Goal: Task Accomplishment & Management: Use online tool/utility

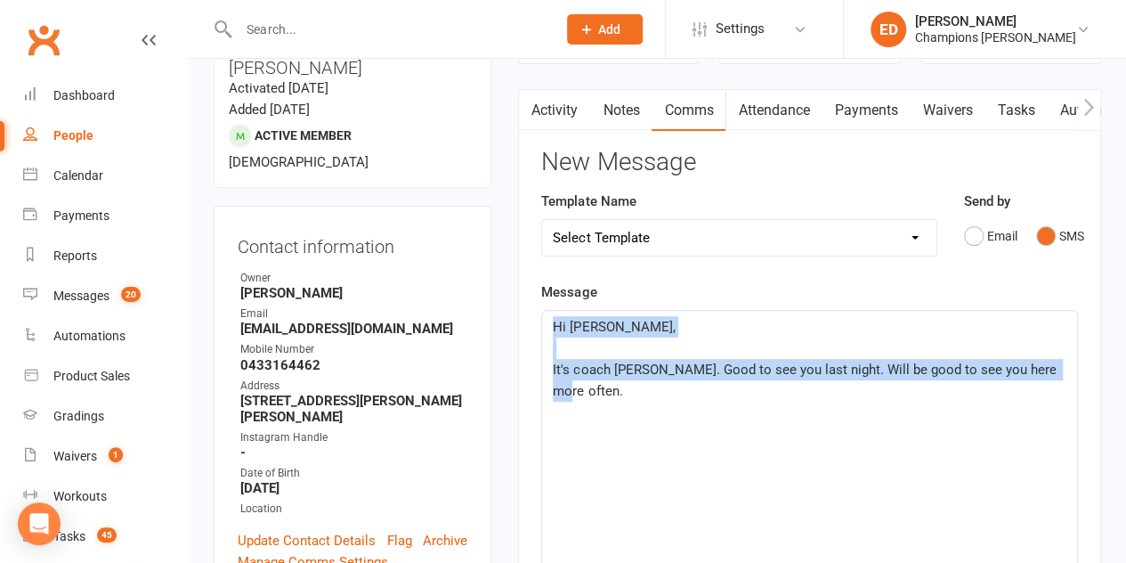
drag, startPoint x: 1047, startPoint y: 364, endPoint x: 532, endPoint y: 304, distance: 518.0
click at [532, 304] on div "Activity Notes Comms Attendance Payments Waivers Tasks Automations Workouts Gra…" at bounding box center [809, 548] width 583 height 919
copy div "Hi [PERSON_NAME], ﻿ It's coach [PERSON_NAME]. Good to see you last night. Will …"
click at [906, 416] on div "Hi [PERSON_NAME], ﻿ It's coach [PERSON_NAME]. Good to see you last night. Will …" at bounding box center [809, 444] width 535 height 267
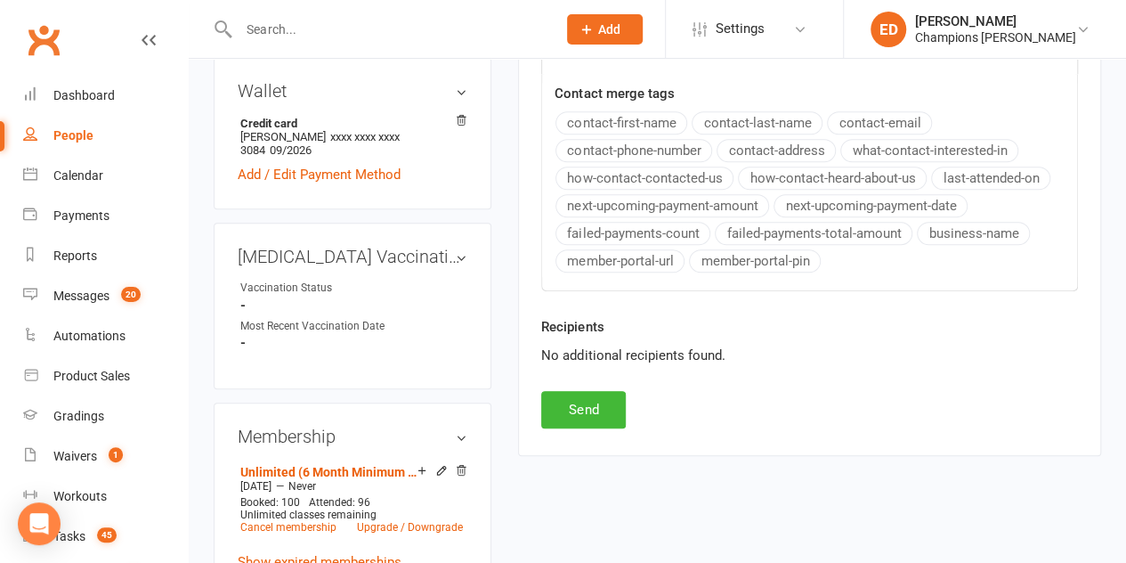
scroll to position [714, 0]
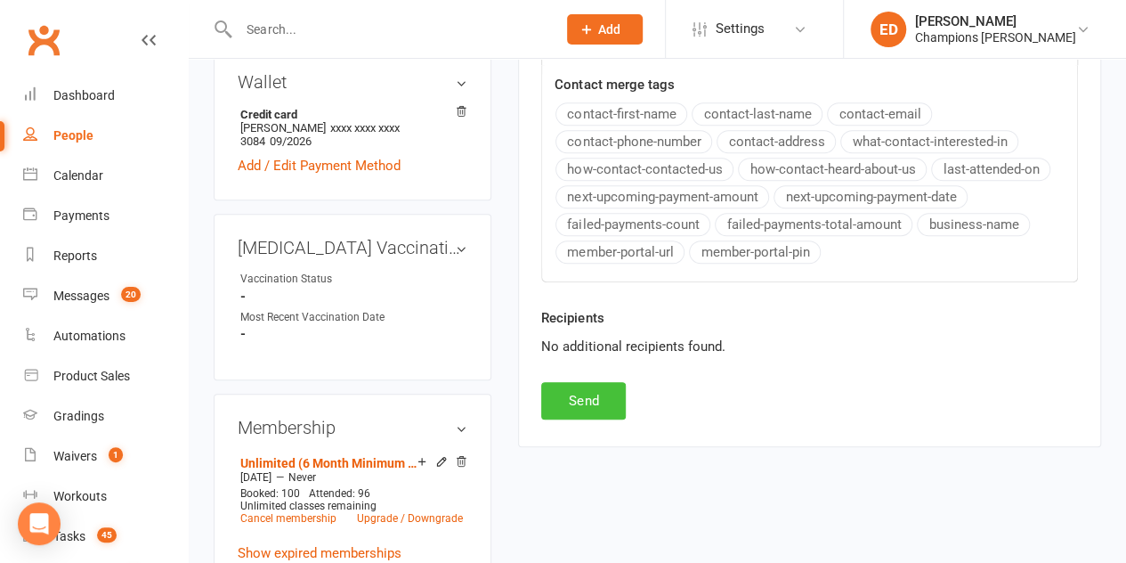
click at [584, 400] on button "Send" at bounding box center [583, 400] width 85 height 37
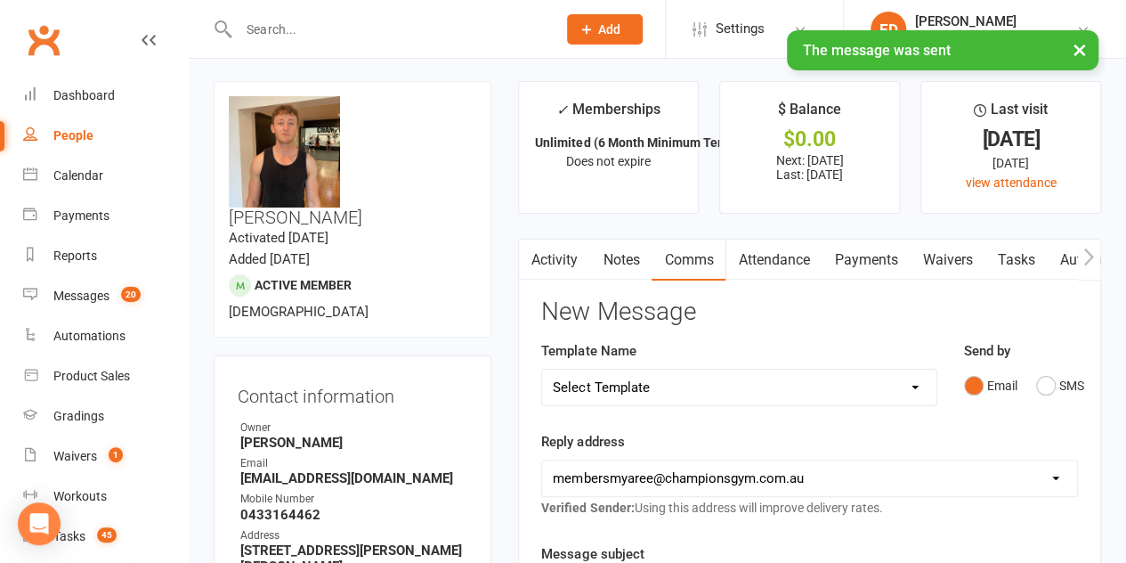
scroll to position [0, 0]
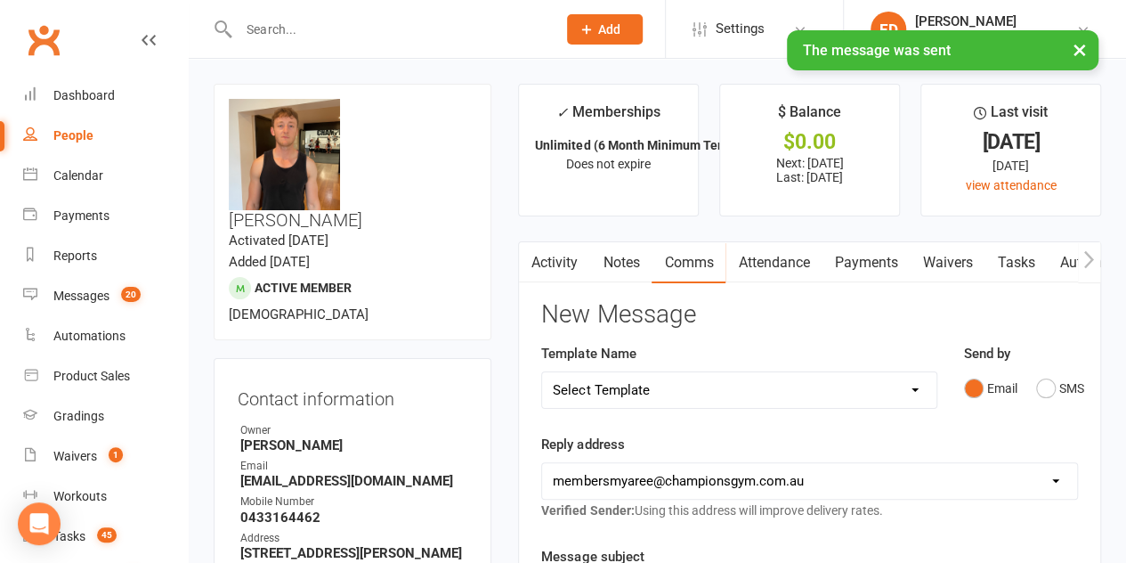
click at [623, 255] on link "Notes" at bounding box center [620, 262] width 61 height 41
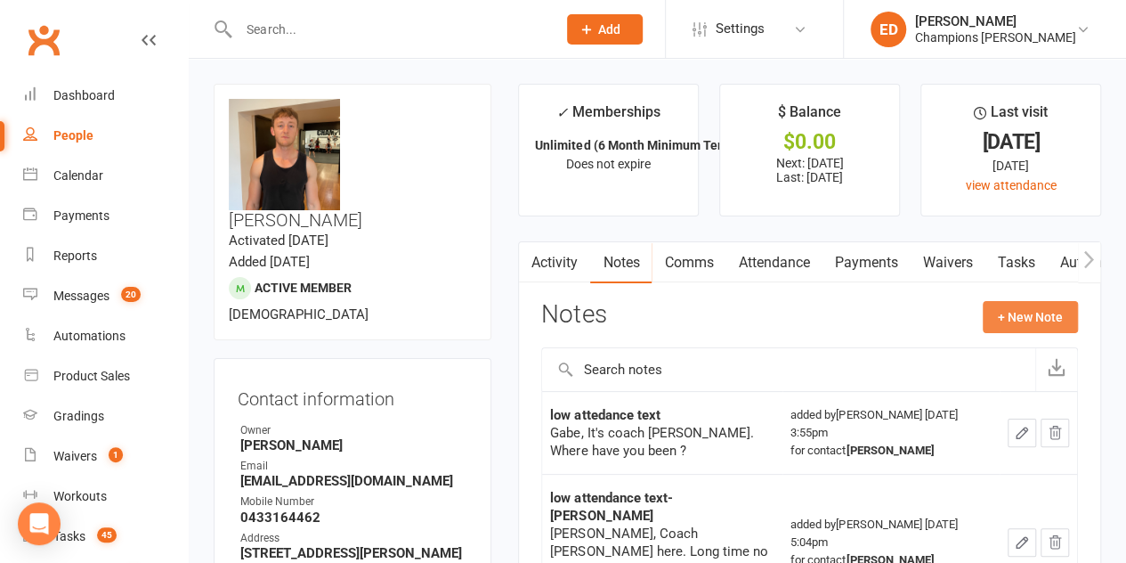
click at [1009, 323] on button "+ New Note" at bounding box center [1030, 317] width 95 height 32
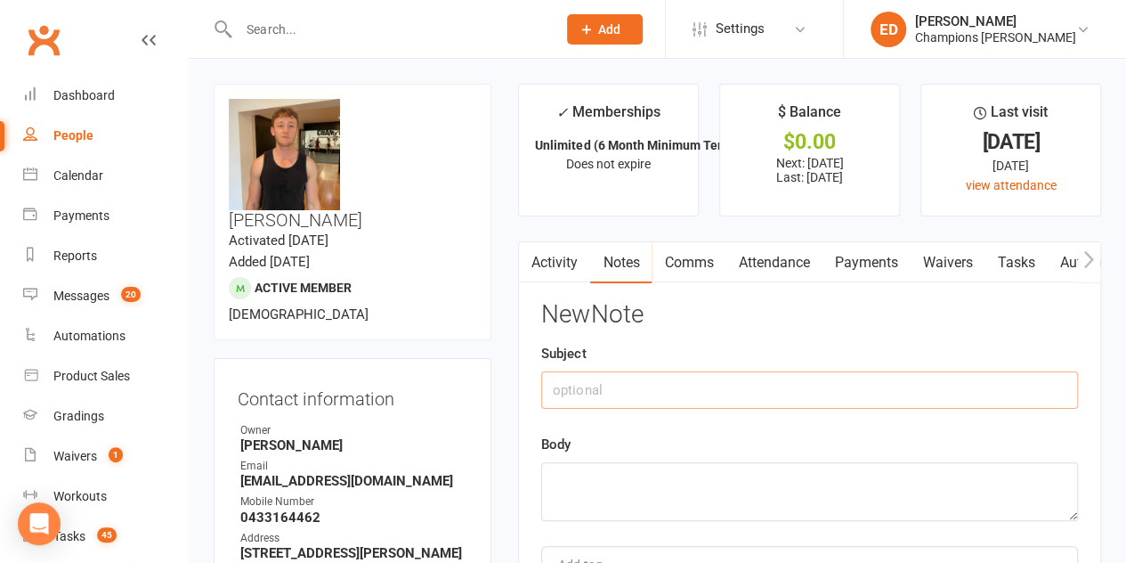
click at [727, 382] on input "text" at bounding box center [809, 389] width 537 height 37
type input "reach out"
click at [649, 502] on textarea at bounding box center [809, 491] width 537 height 59
paste textarea "Hi [PERSON_NAME], It's coach [PERSON_NAME]. Good to see you last night. Will be…"
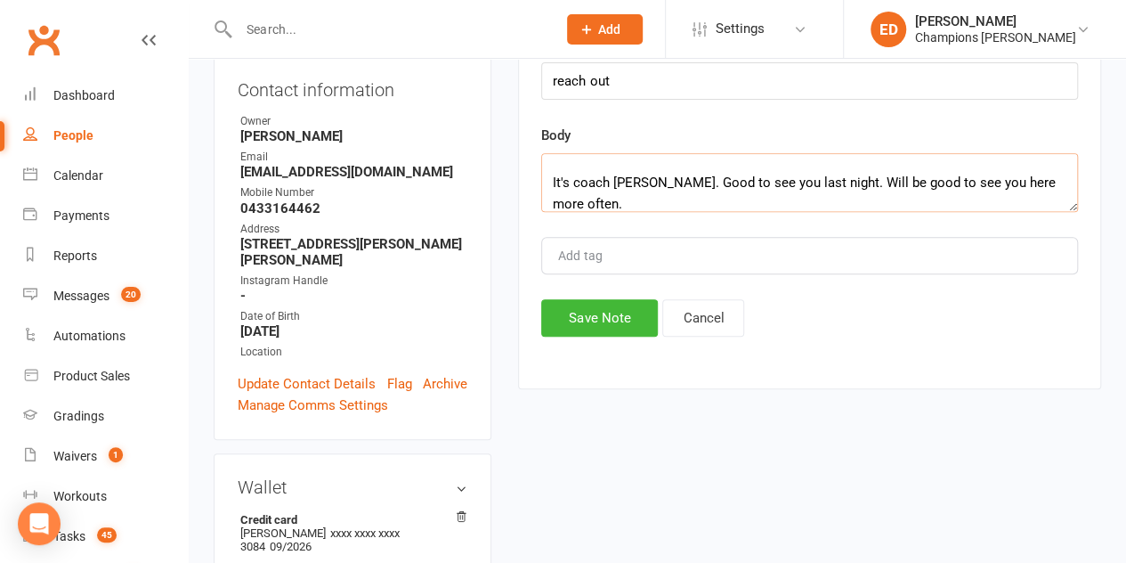
scroll to position [326, 0]
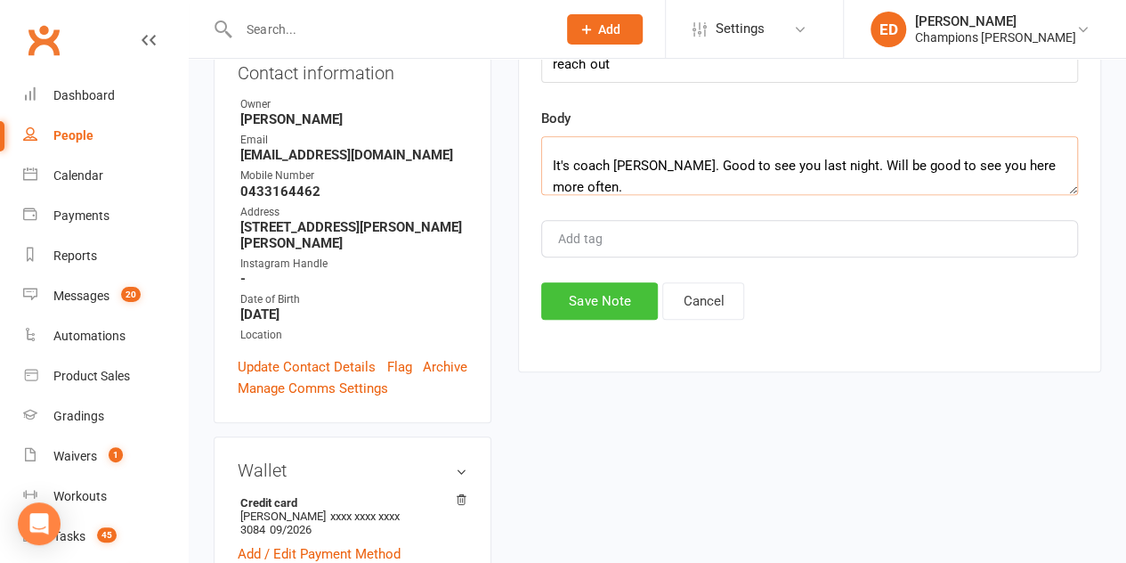
type textarea "Hi [PERSON_NAME], It's coach [PERSON_NAME]. Good to see you last night. Will be…"
click at [612, 304] on button "Save Note" at bounding box center [599, 300] width 117 height 37
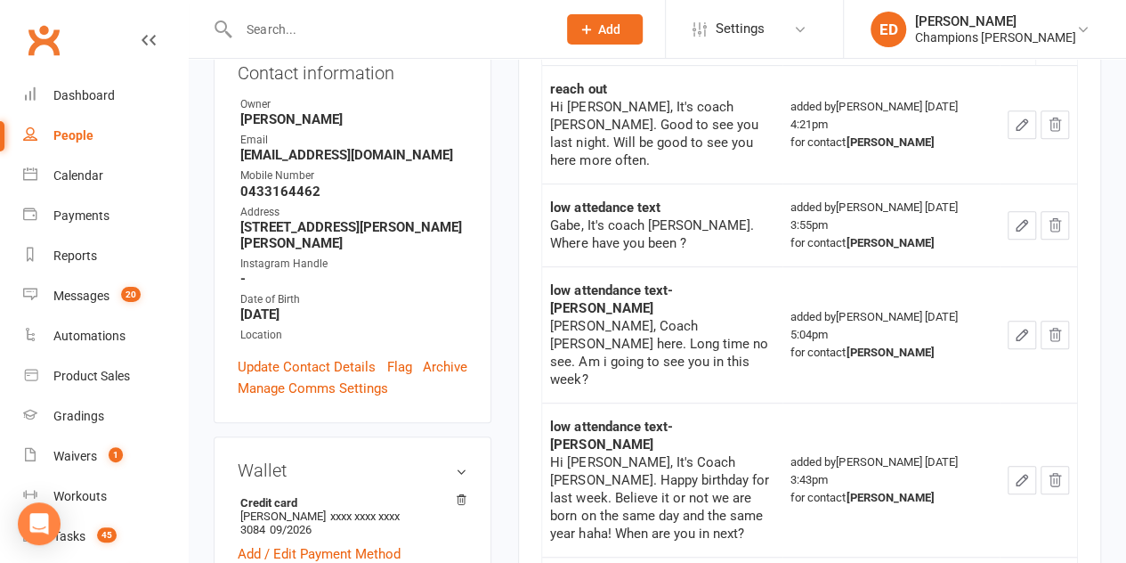
scroll to position [0, 0]
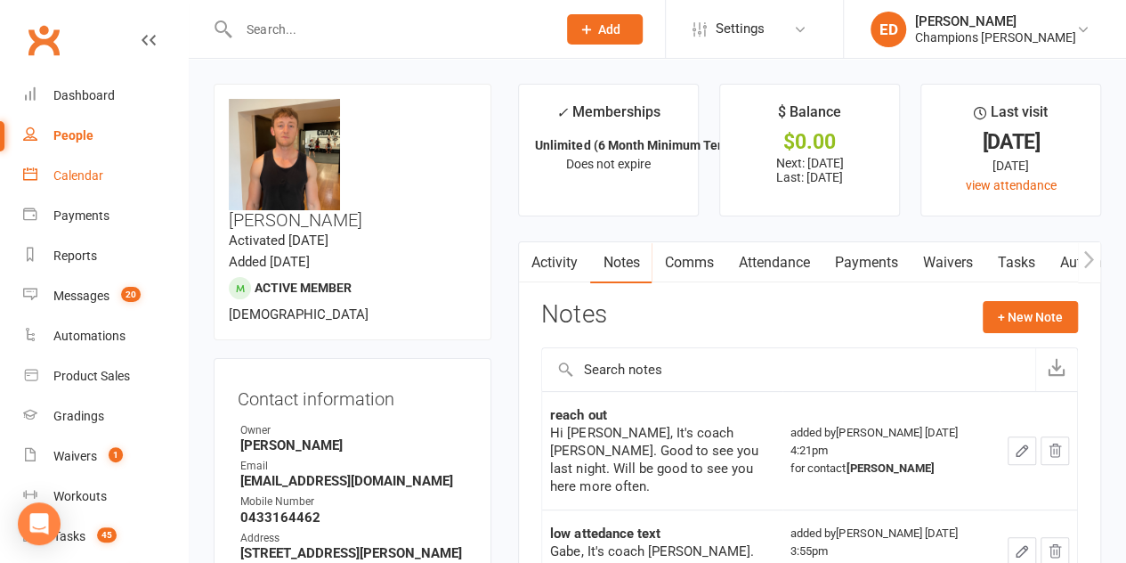
click at [66, 179] on div "Calendar" at bounding box center [78, 175] width 50 height 14
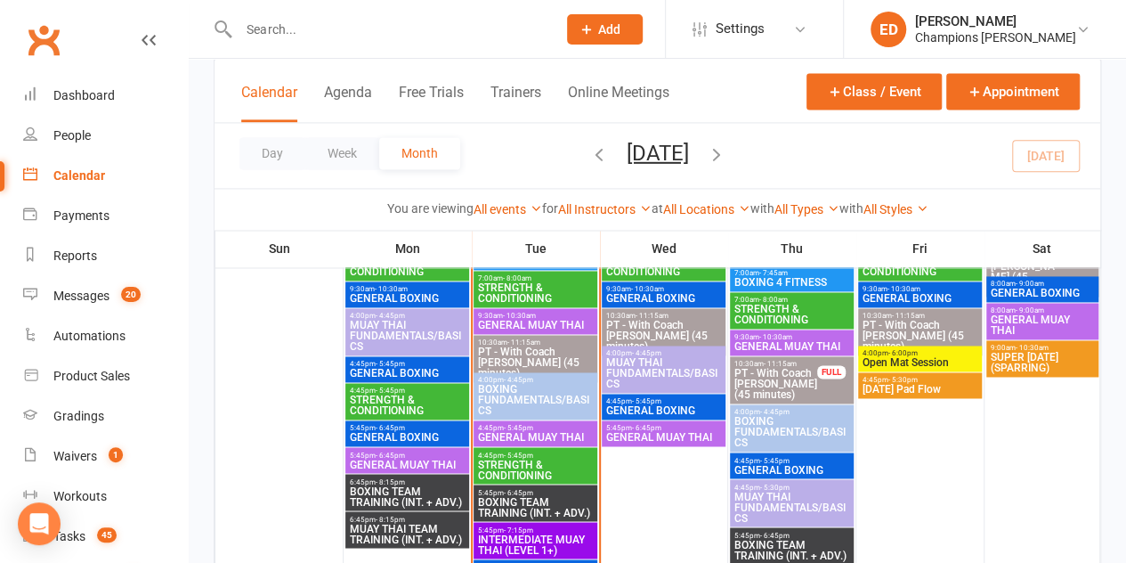
scroll to position [1239, 0]
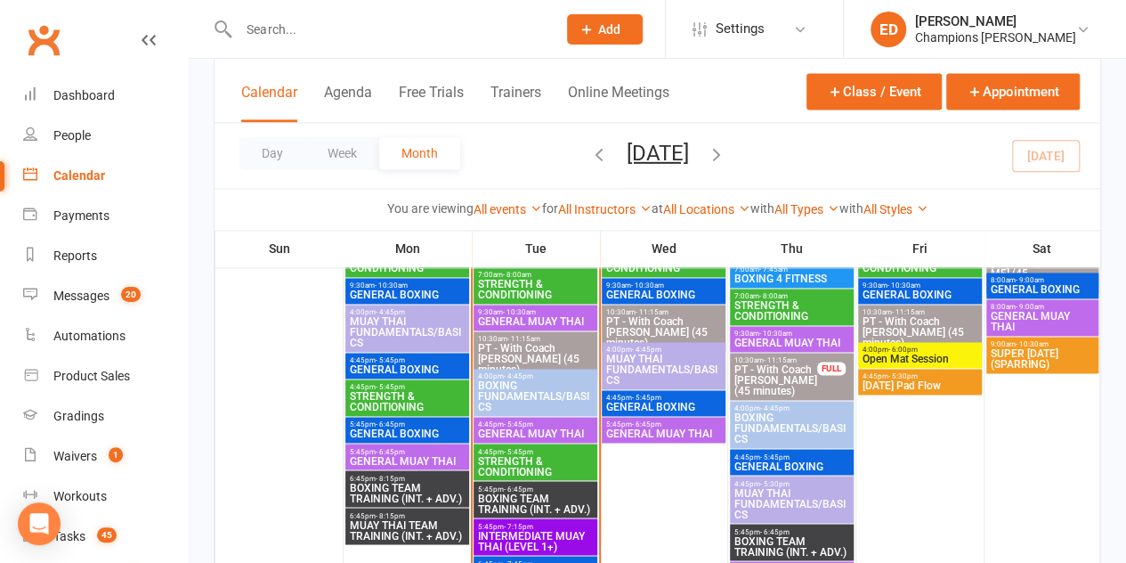
click at [543, 429] on span "GENERAL MUAY THAI" at bounding box center [535, 433] width 117 height 11
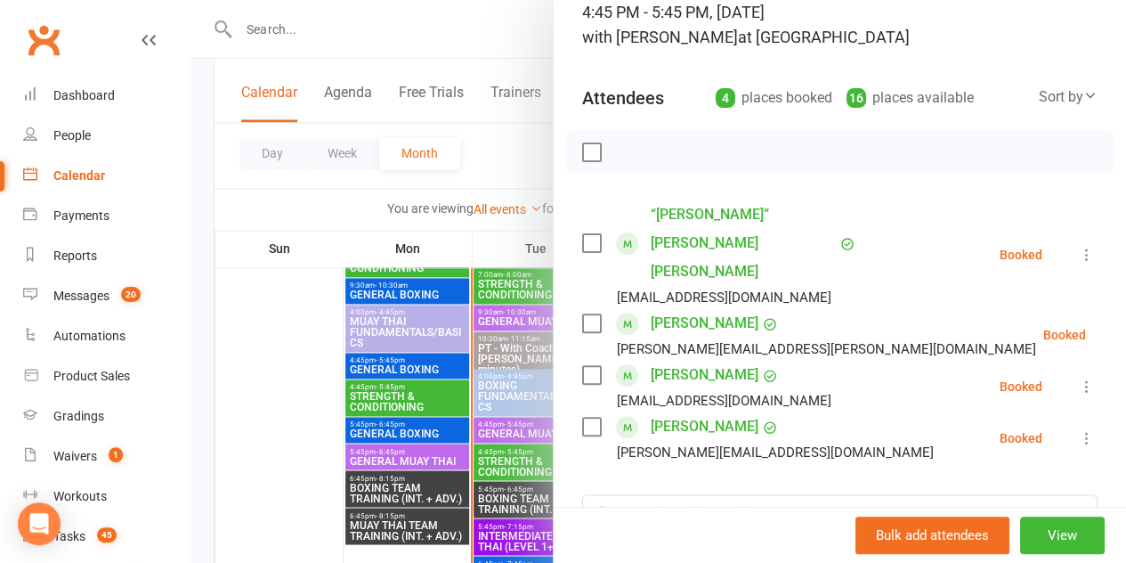
scroll to position [138, 0]
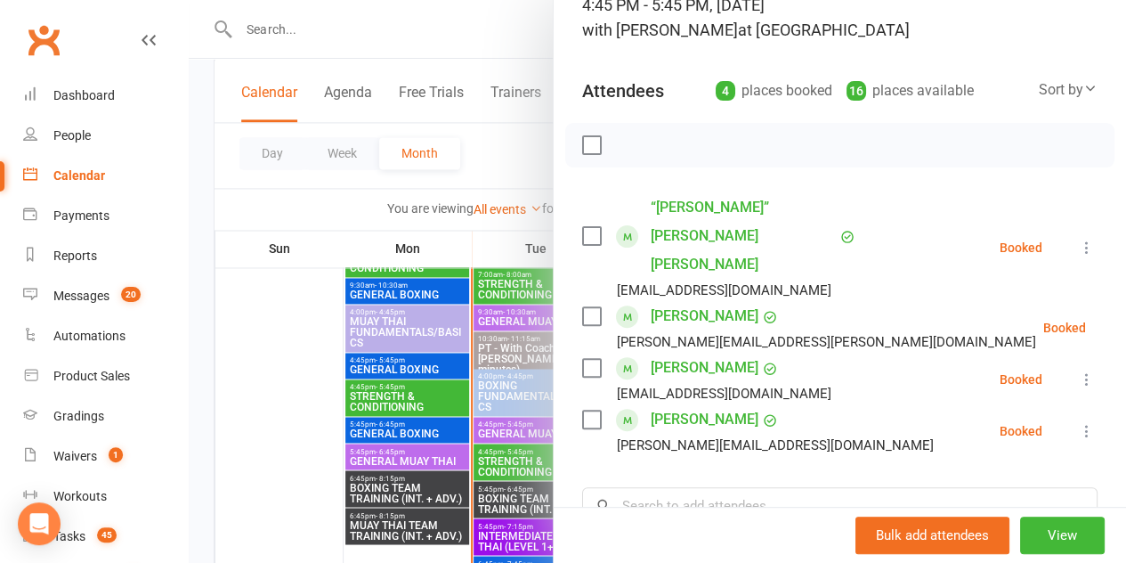
click at [245, 426] on div at bounding box center [657, 281] width 937 height 563
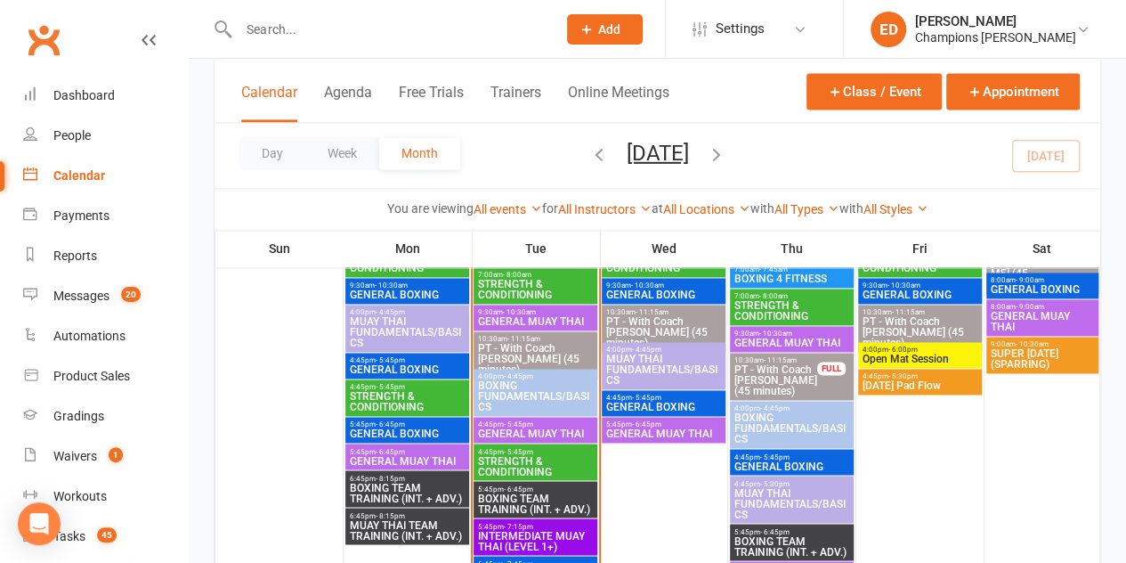
click at [397, 38] on input "text" at bounding box center [388, 29] width 311 height 25
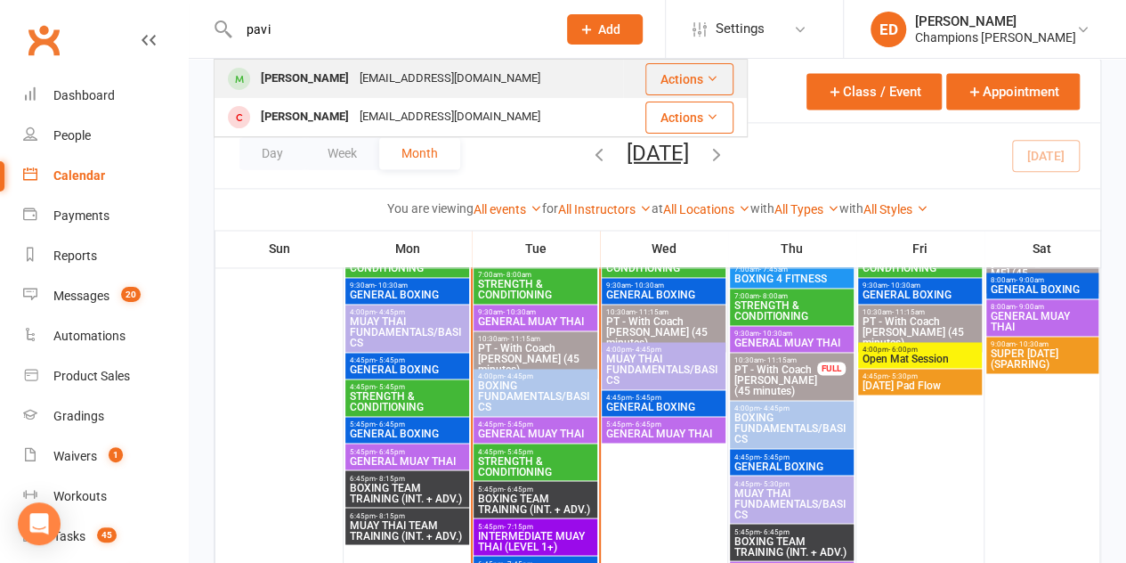
type input "pavi"
click at [385, 60] on td "[PERSON_NAME] [EMAIL_ADDRESS][DOMAIN_NAME]" at bounding box center [419, 79] width 409 height 38
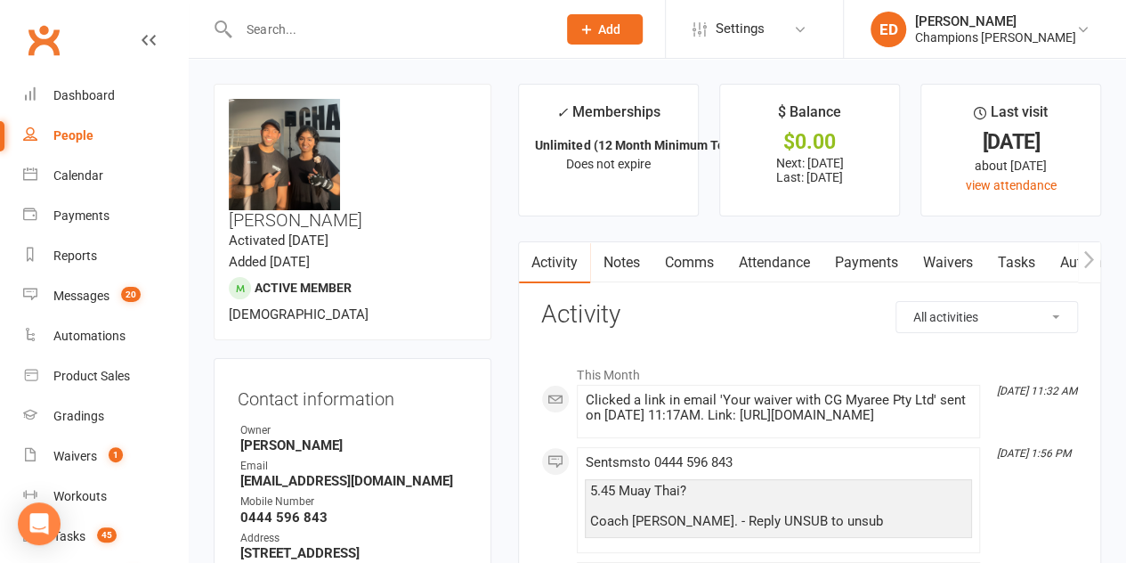
click at [631, 259] on link "Notes" at bounding box center [620, 262] width 61 height 41
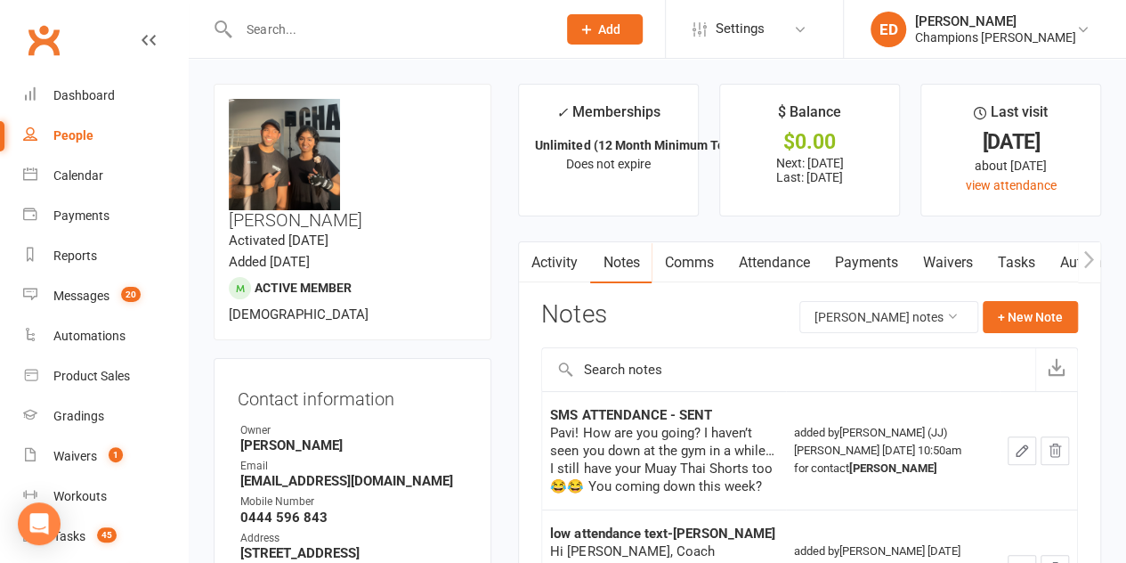
click at [552, 274] on link "Activity" at bounding box center [554, 262] width 71 height 41
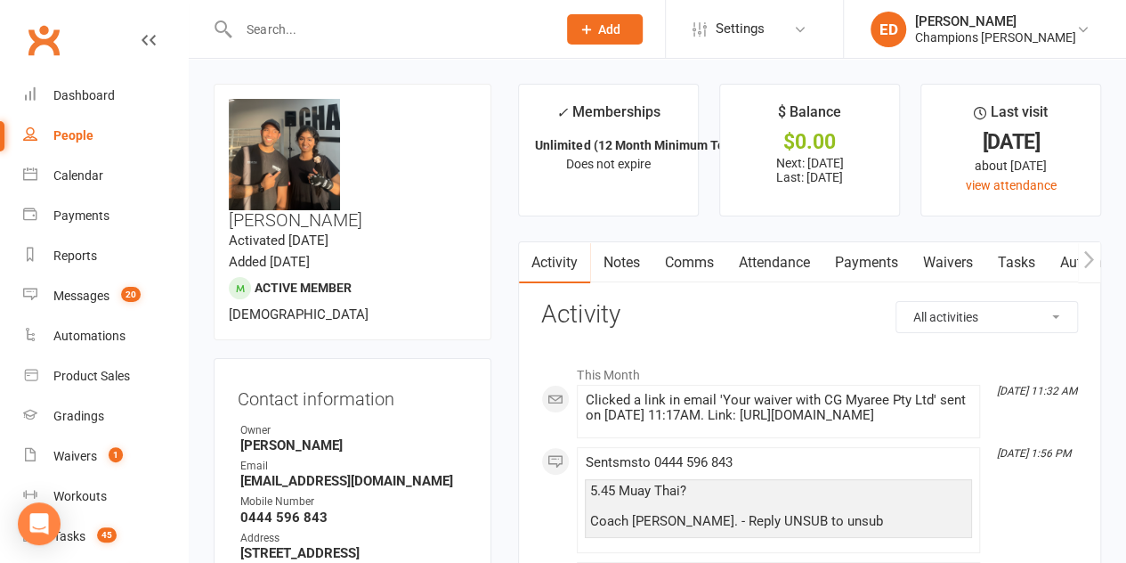
click at [397, 31] on input "text" at bounding box center [388, 29] width 311 height 25
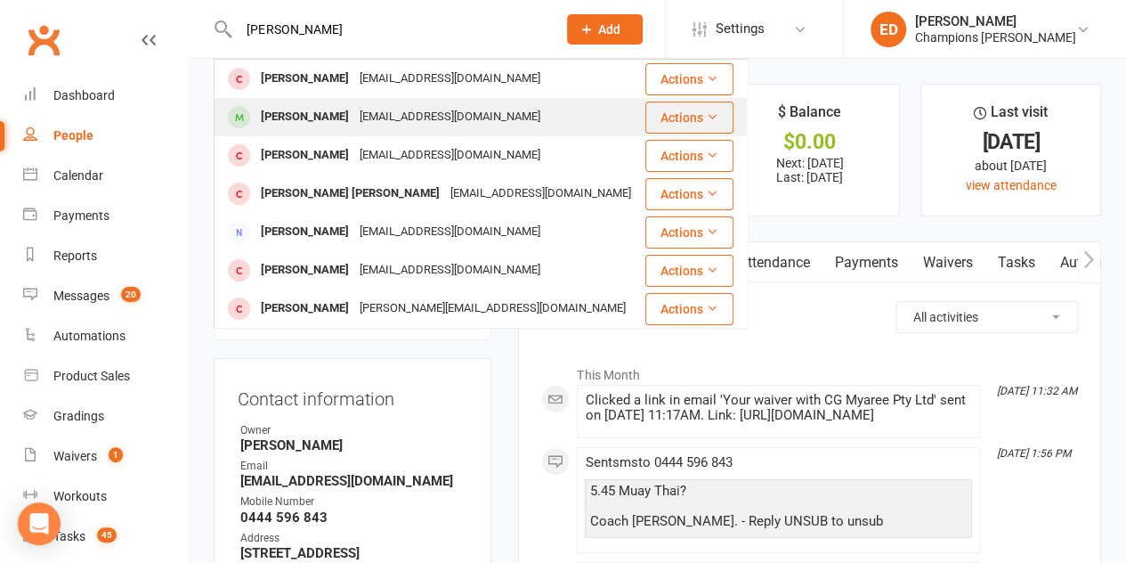
type input "[PERSON_NAME]"
click at [354, 109] on div "[PERSON_NAME]" at bounding box center [304, 117] width 99 height 26
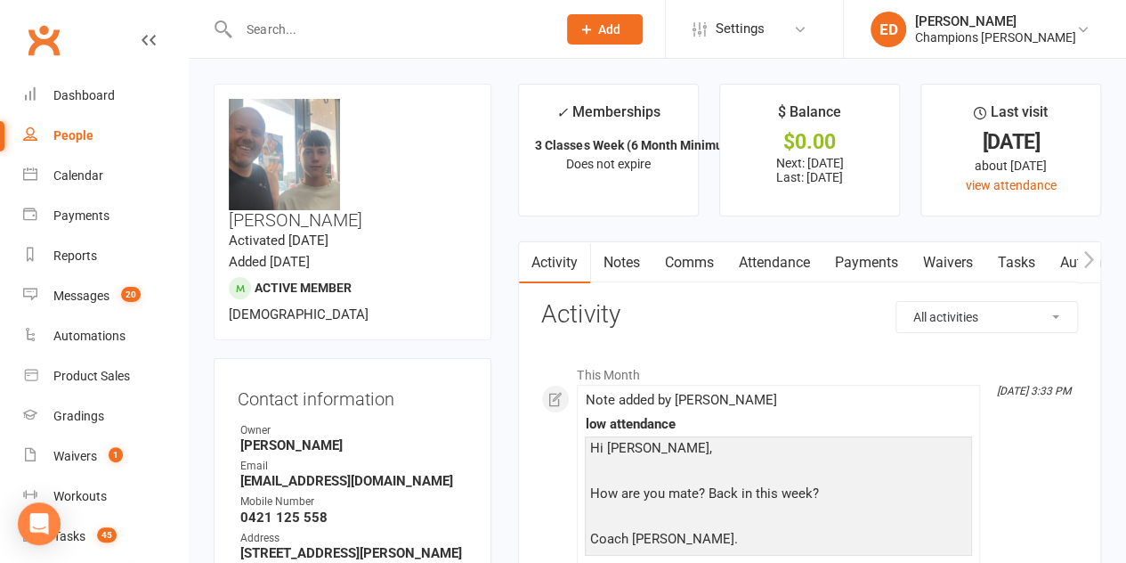
click at [717, 268] on link "Comms" at bounding box center [689, 262] width 74 height 41
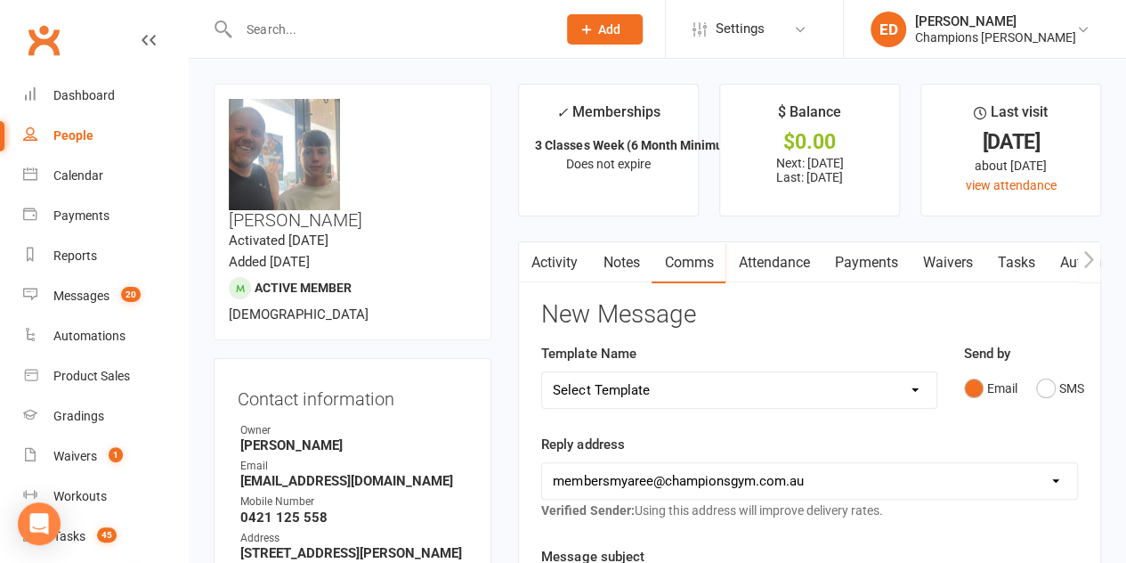
click at [540, 272] on button "button" at bounding box center [530, 262] width 22 height 40
click at [555, 277] on link "Activity" at bounding box center [554, 262] width 71 height 41
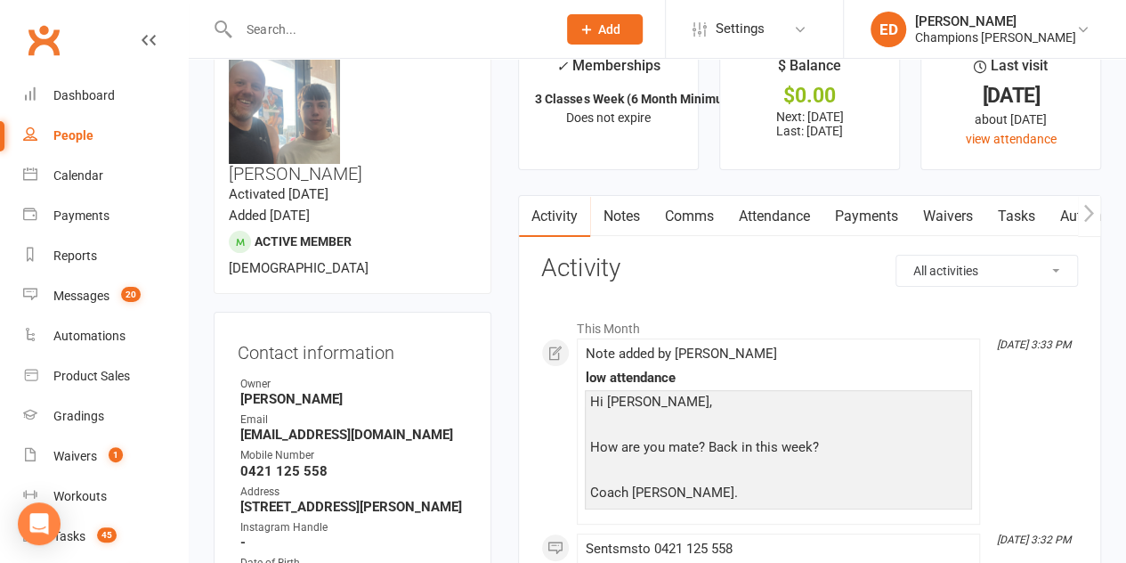
scroll to position [12, 0]
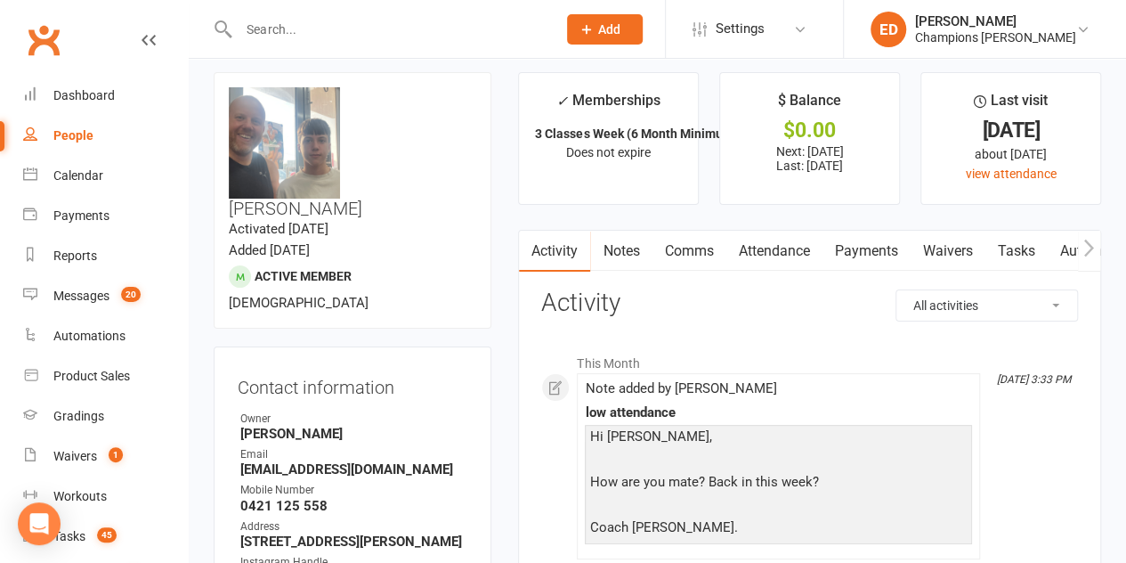
click at [632, 239] on link "Notes" at bounding box center [620, 251] width 61 height 41
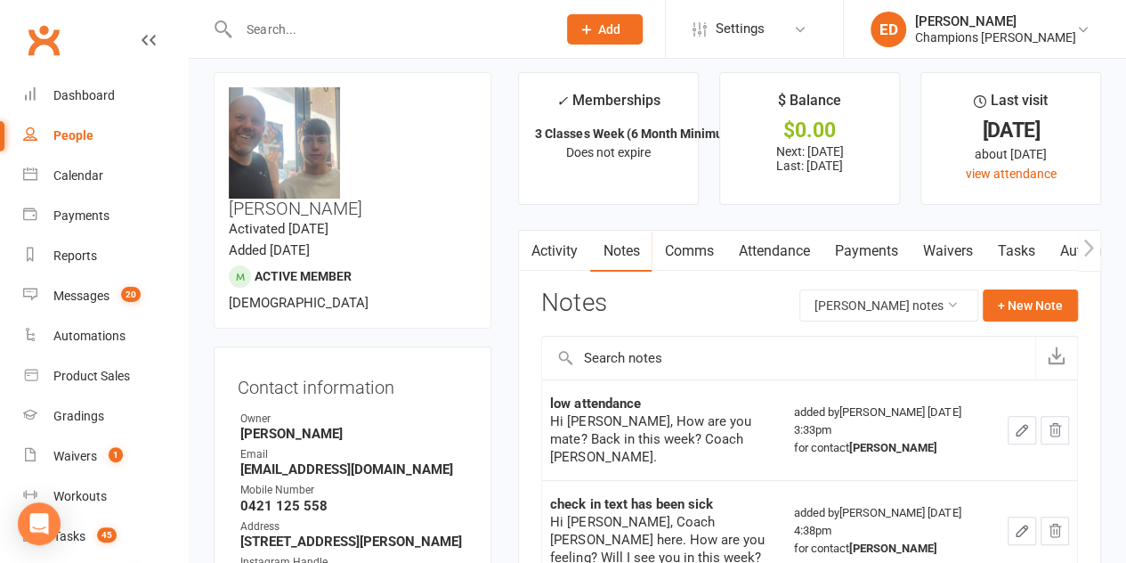
click at [743, 247] on link "Attendance" at bounding box center [774, 251] width 96 height 41
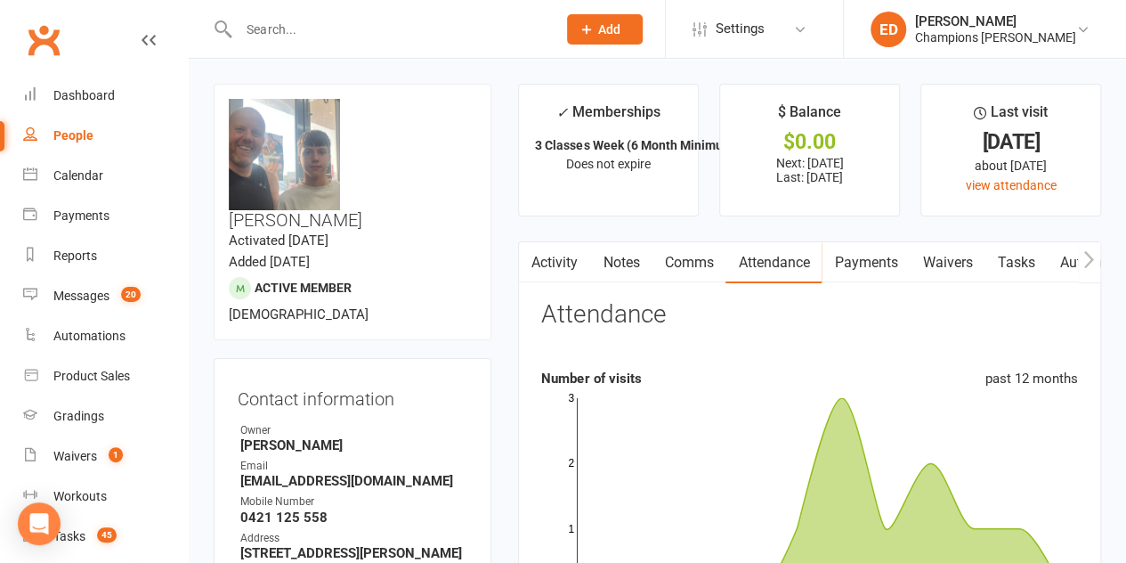
click at [682, 262] on link "Comms" at bounding box center [689, 262] width 74 height 41
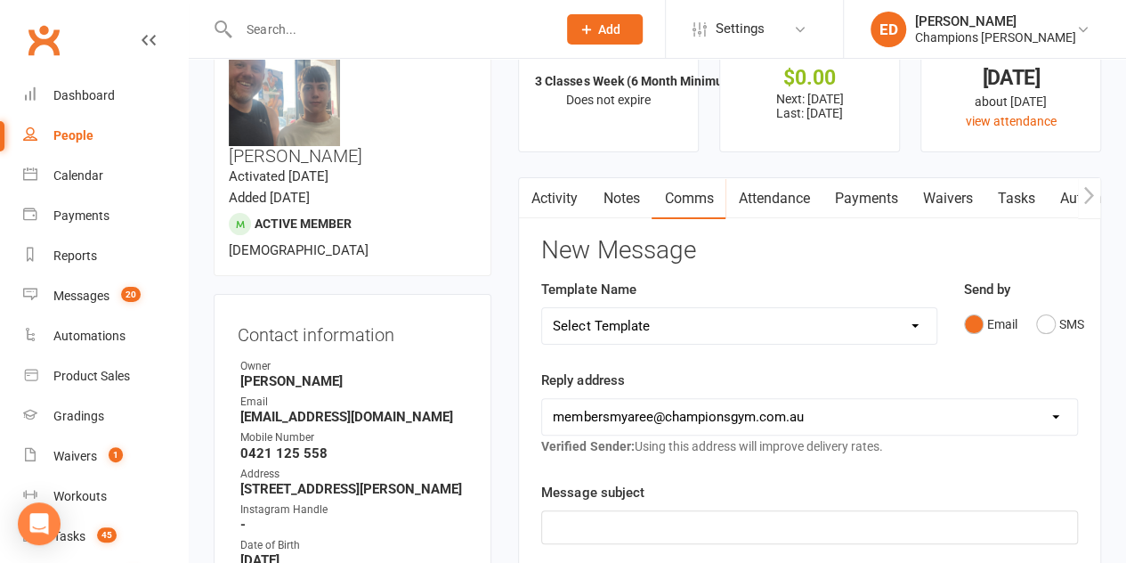
scroll to position [55, 0]
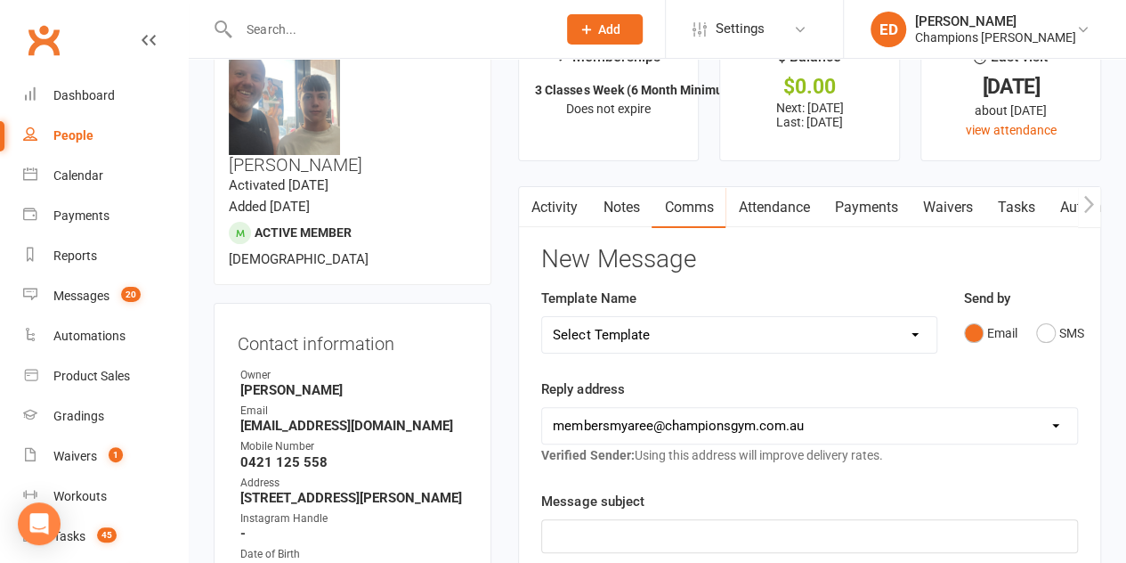
click at [538, 207] on button "button" at bounding box center [530, 207] width 22 height 40
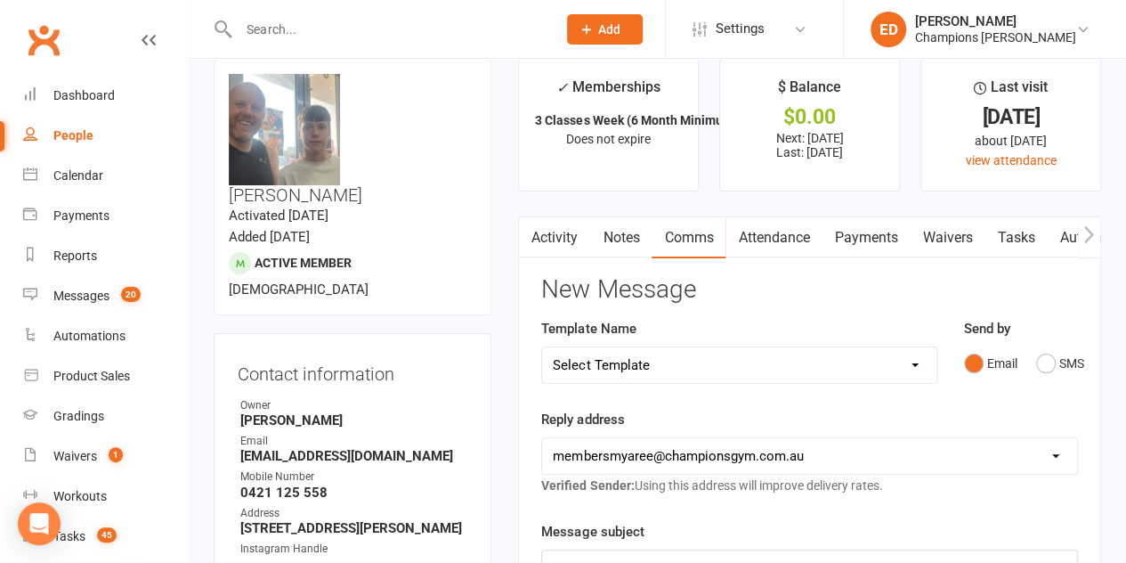
scroll to position [0, 0]
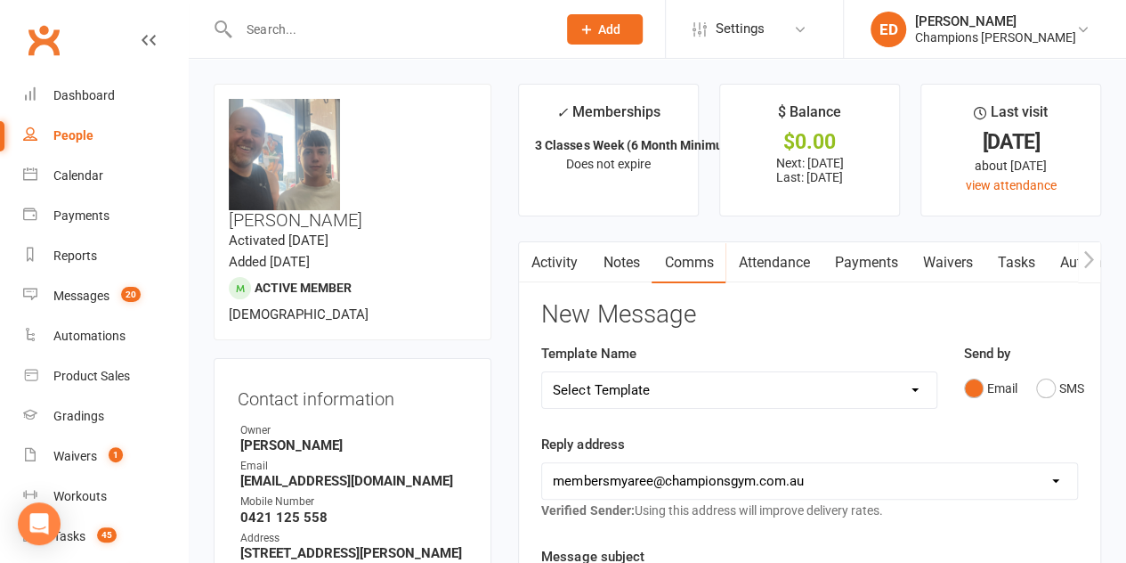
click at [607, 255] on link "Notes" at bounding box center [620, 262] width 61 height 41
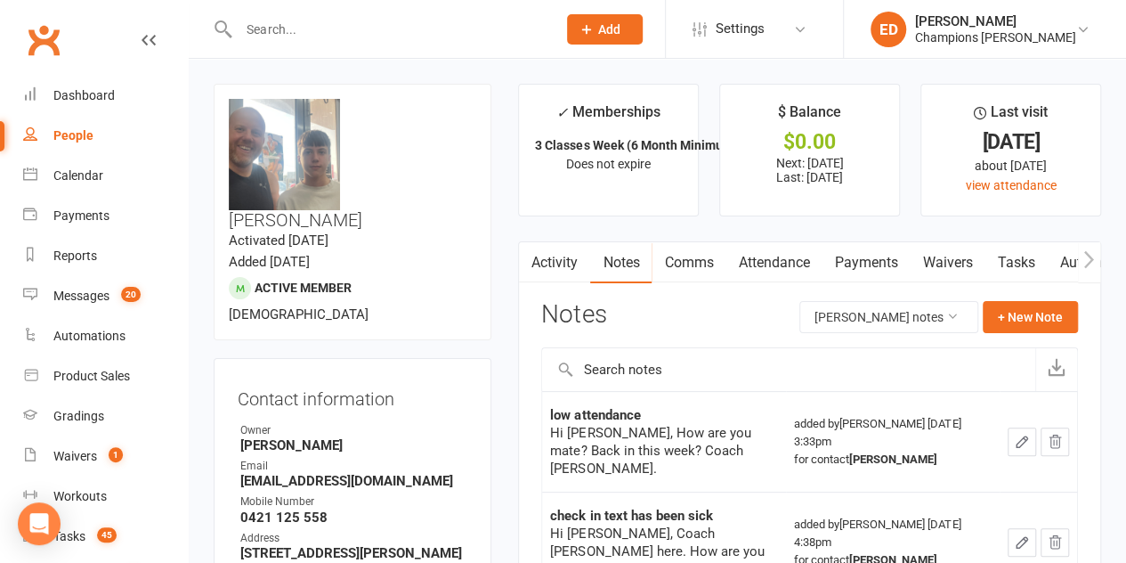
click at [666, 255] on link "Comms" at bounding box center [689, 262] width 74 height 41
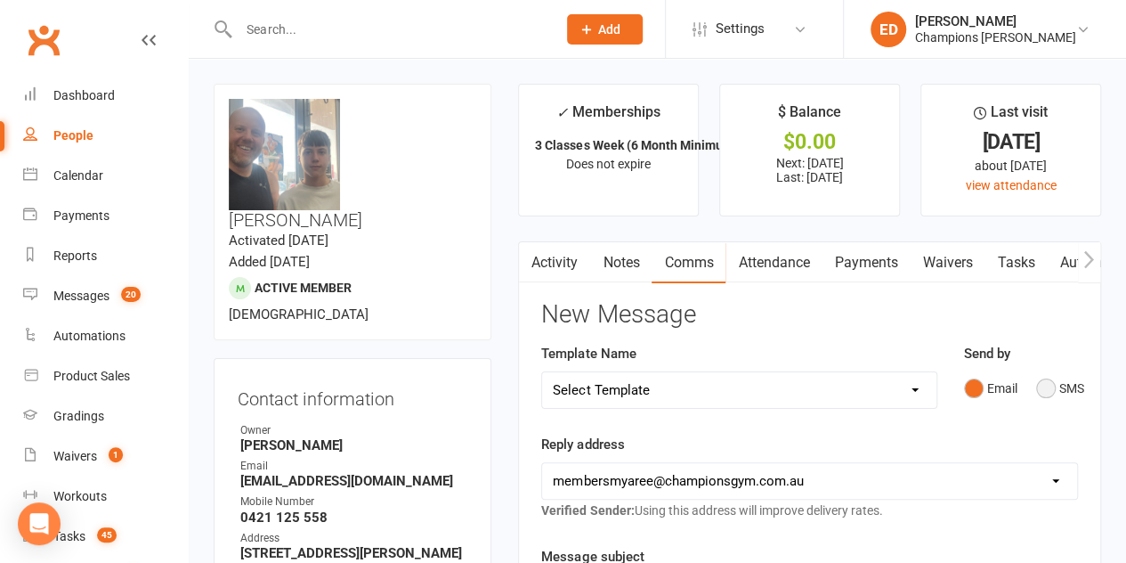
click at [1050, 379] on button "SMS" at bounding box center [1060, 388] width 48 height 34
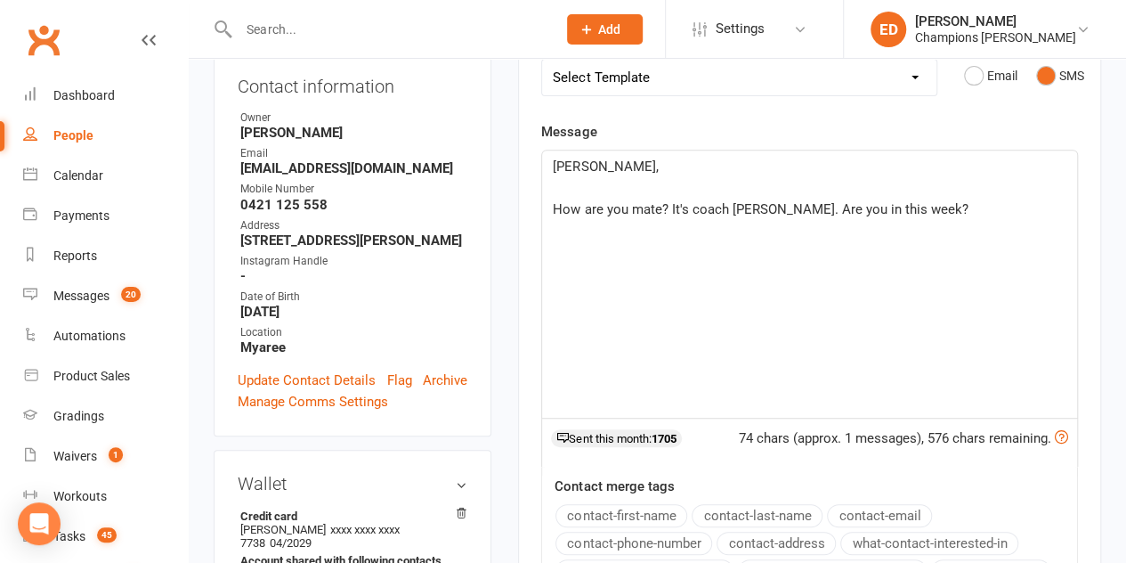
scroll to position [301, 0]
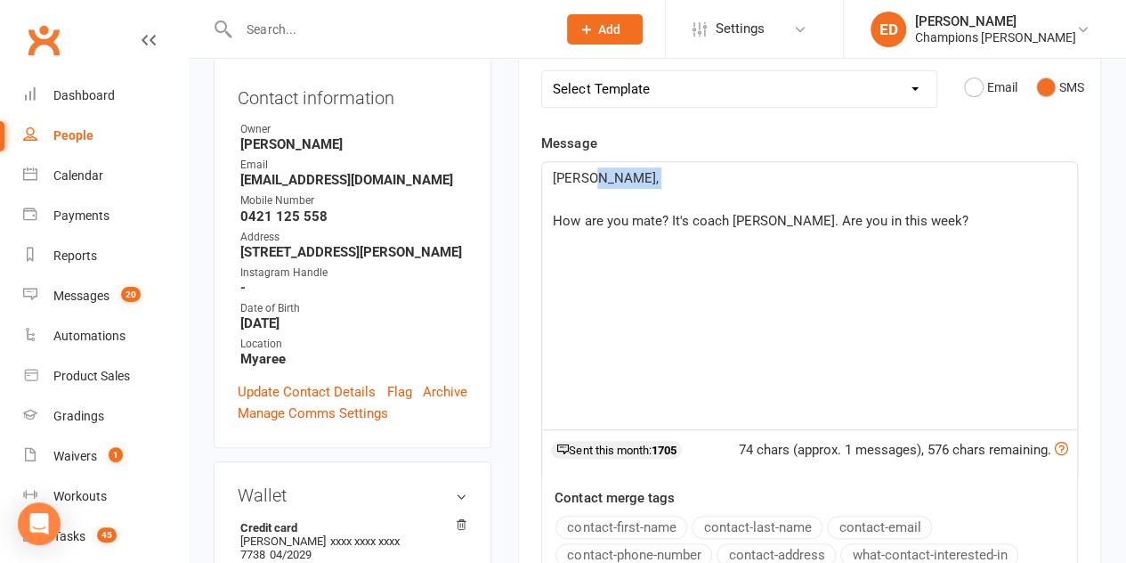
drag, startPoint x: 944, startPoint y: 204, endPoint x: 711, endPoint y: 182, distance: 233.3
click at [711, 182] on div "[PERSON_NAME], ﻿ How are you mate? It's coach [PERSON_NAME]. Are you in this we…" at bounding box center [809, 295] width 535 height 267
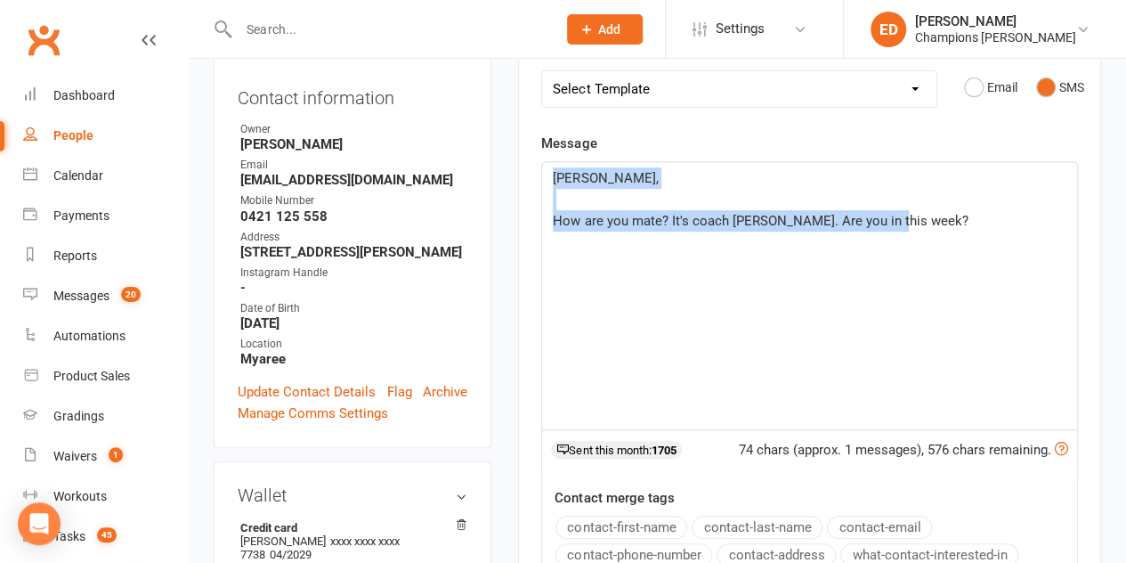
drag, startPoint x: 894, startPoint y: 226, endPoint x: 500, endPoint y: 143, distance: 402.1
copy div "[PERSON_NAME], ﻿ How are you mate? It's coach [PERSON_NAME]. Are you in this we…"
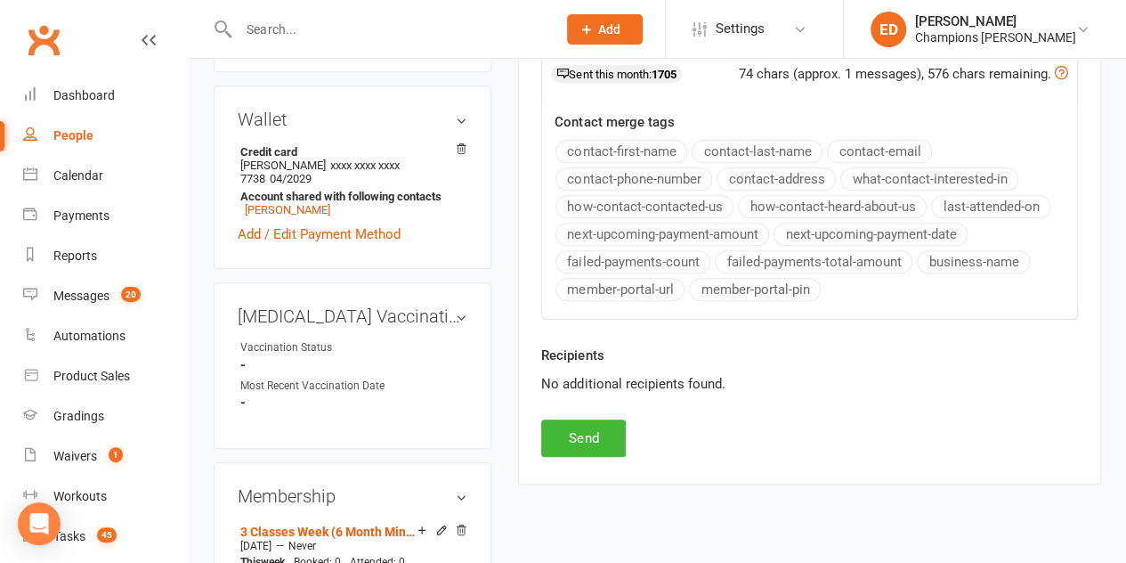
scroll to position [823, 0]
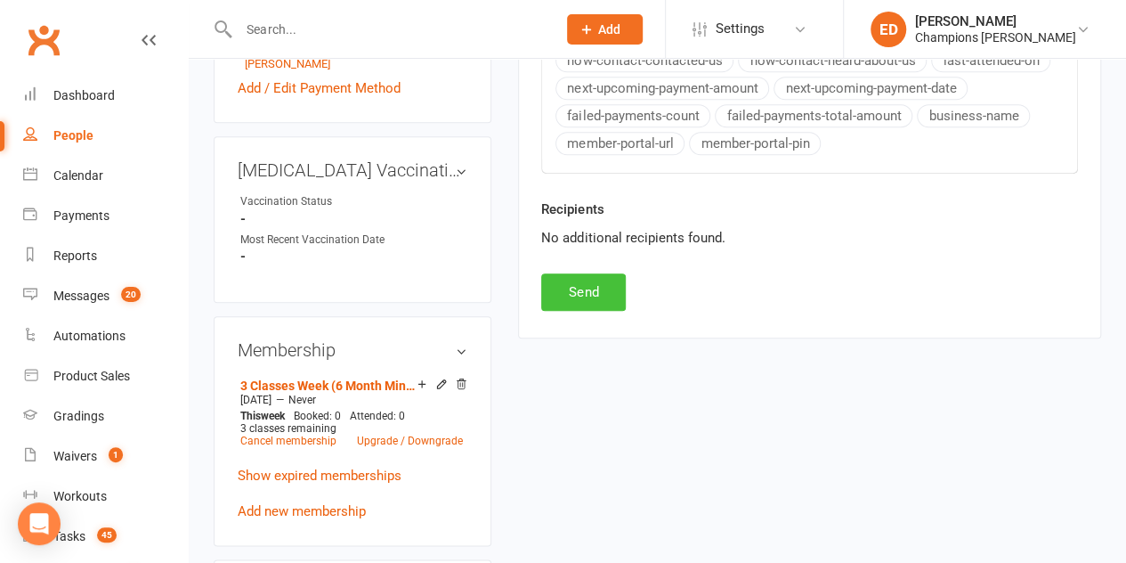
click at [600, 289] on button "Send" at bounding box center [583, 291] width 85 height 37
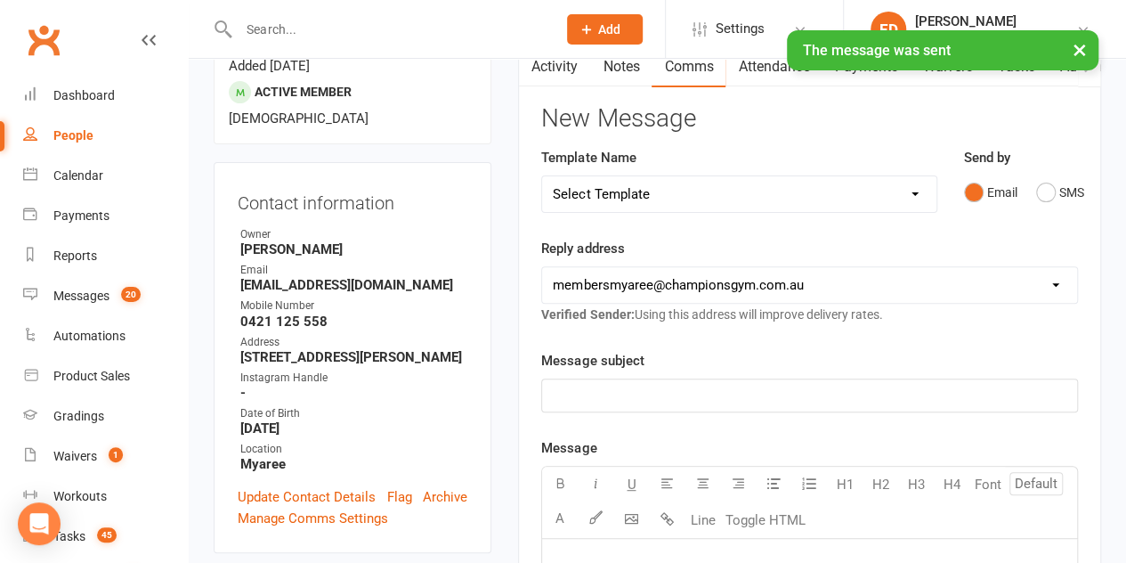
scroll to position [85, 0]
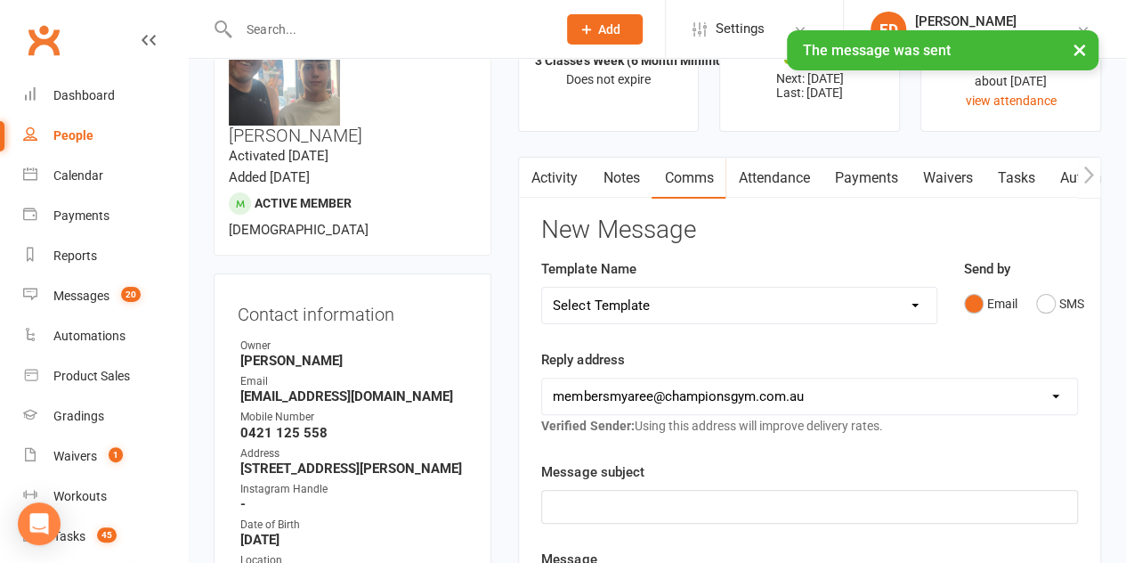
click at [612, 171] on link "Notes" at bounding box center [620, 178] width 61 height 41
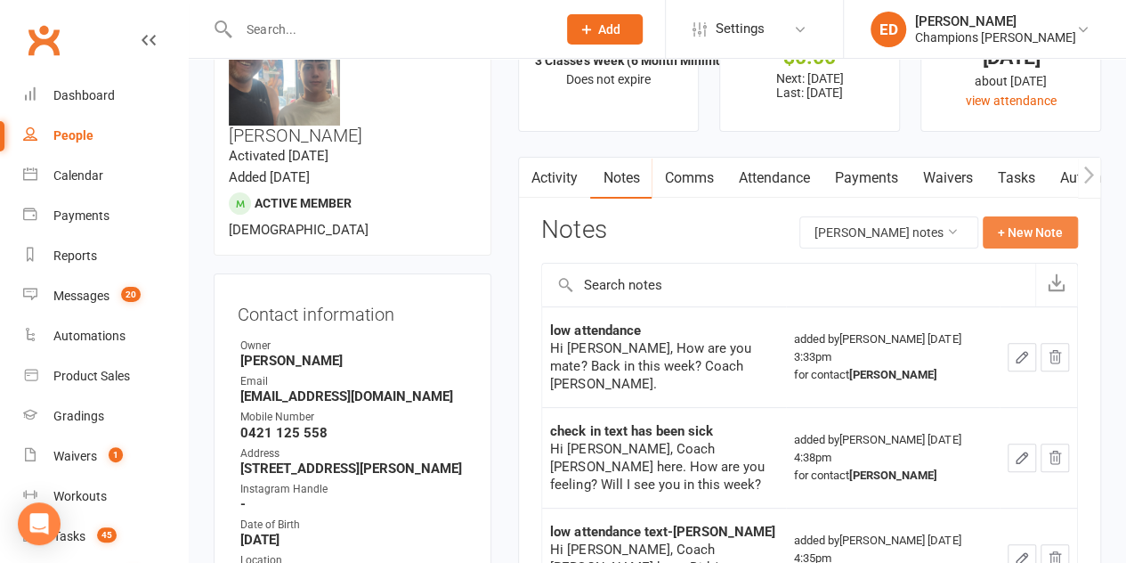
click at [1013, 227] on button "+ New Note" at bounding box center [1030, 232] width 95 height 32
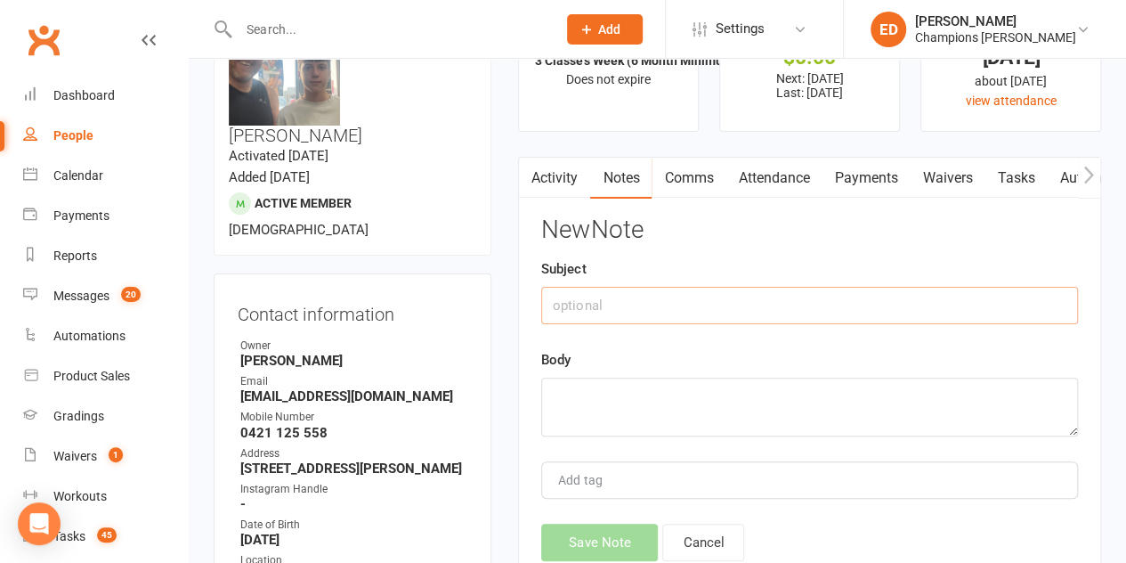
click at [774, 310] on input "text" at bounding box center [809, 305] width 537 height 37
type input "low attendance text"
paste textarea "[PERSON_NAME], How are you mate? It's coach [PERSON_NAME]. Are you in this week?"
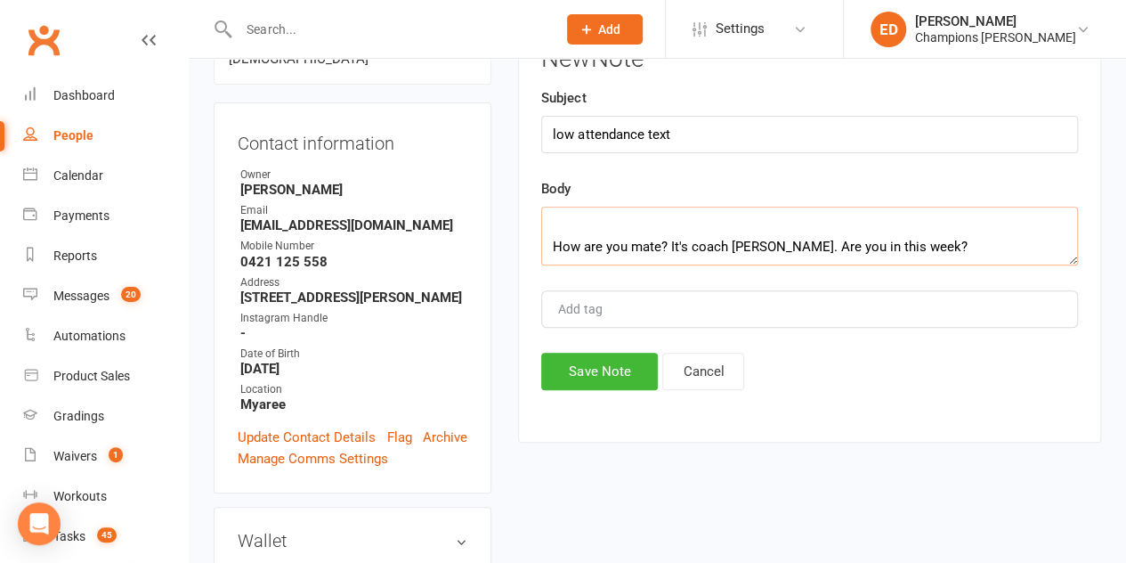
scroll to position [317, 0]
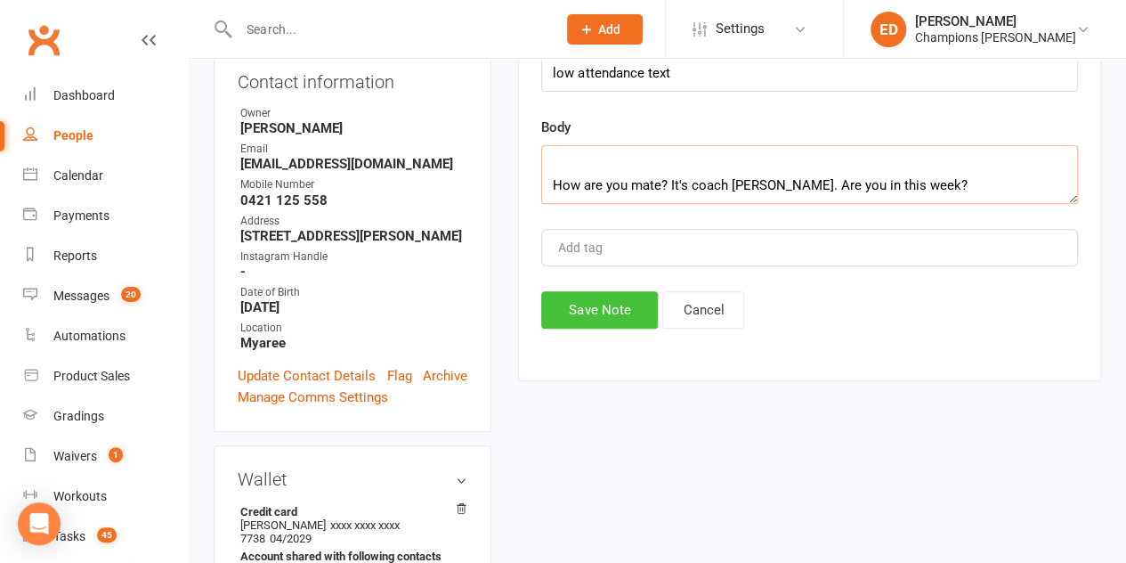
type textarea "[PERSON_NAME], How are you mate? It's coach [PERSON_NAME]. Are you in this week?"
click at [592, 302] on button "Save Note" at bounding box center [599, 309] width 117 height 37
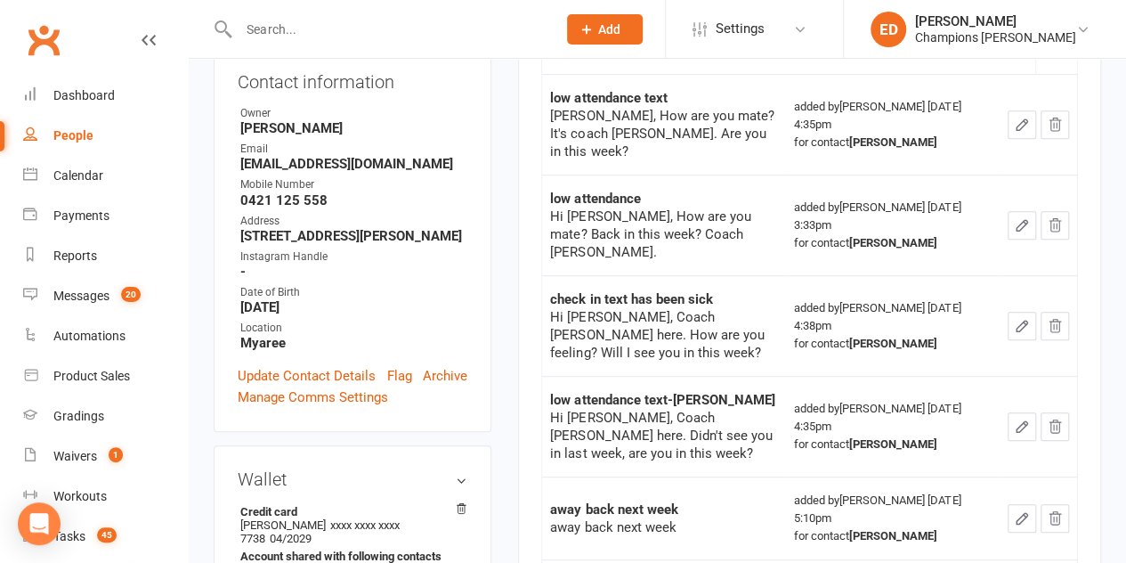
click at [479, 33] on input "text" at bounding box center [388, 29] width 311 height 25
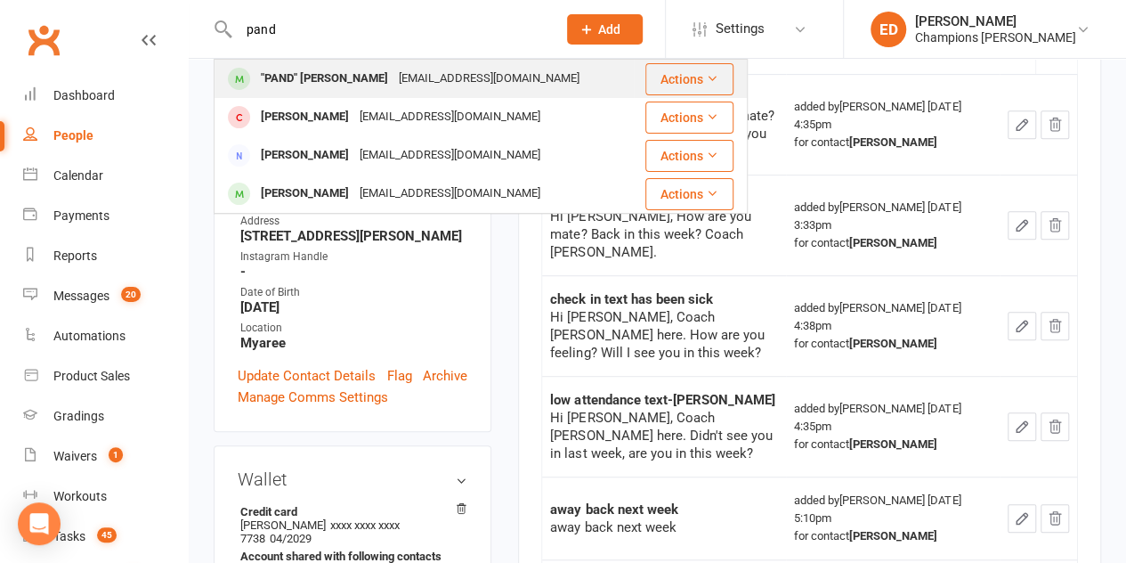
type input "pand"
click at [338, 91] on div ""PAND" [PERSON_NAME]" at bounding box center [324, 79] width 138 height 26
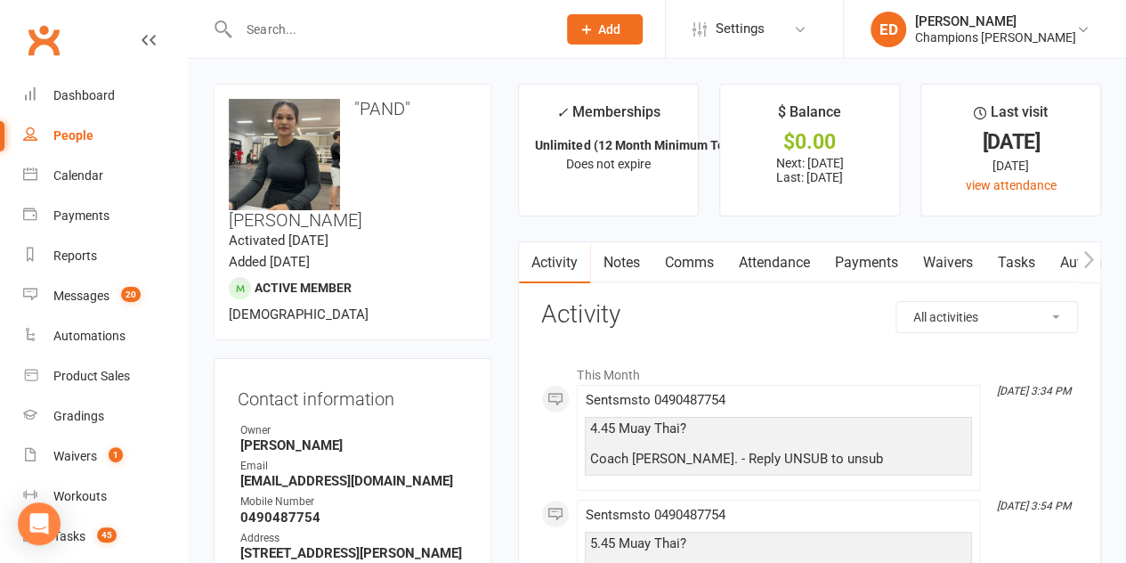
click at [790, 259] on link "Attendance" at bounding box center [774, 262] width 96 height 41
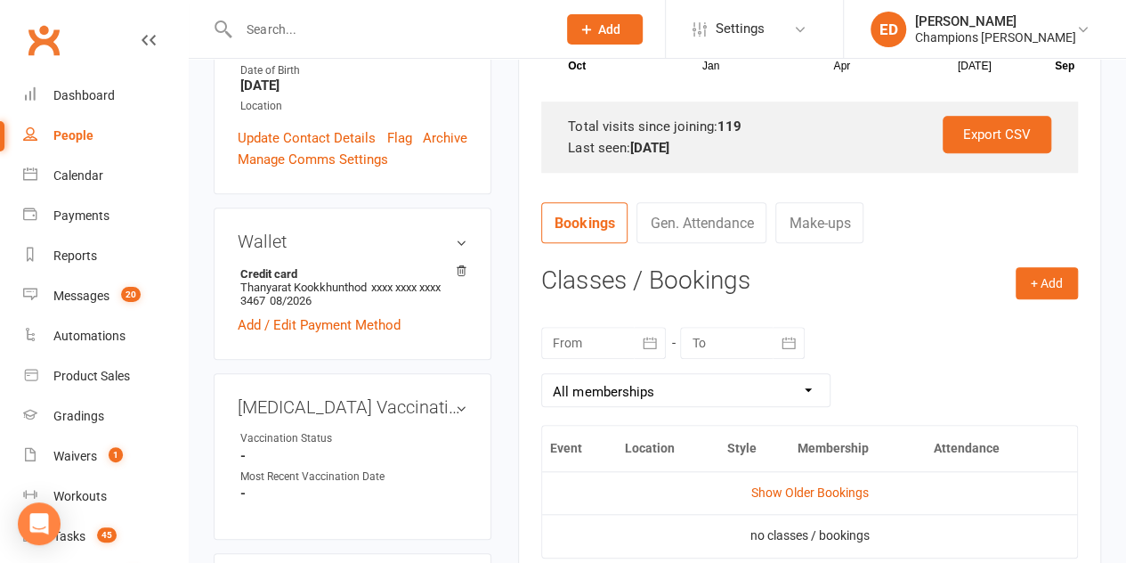
scroll to position [509, 0]
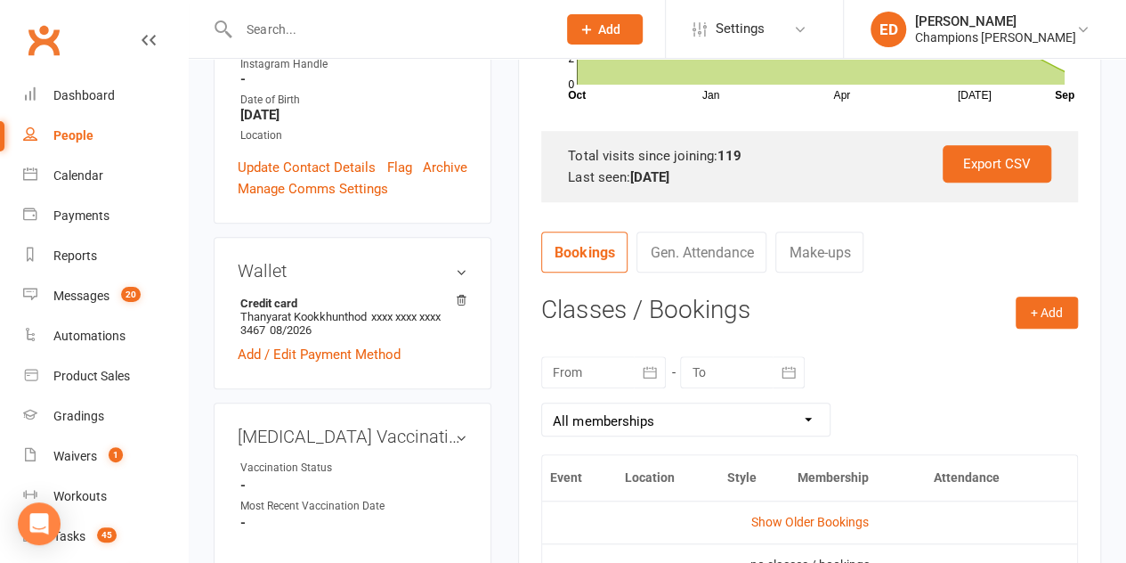
click at [641, 374] on icon "button" at bounding box center [650, 372] width 18 height 18
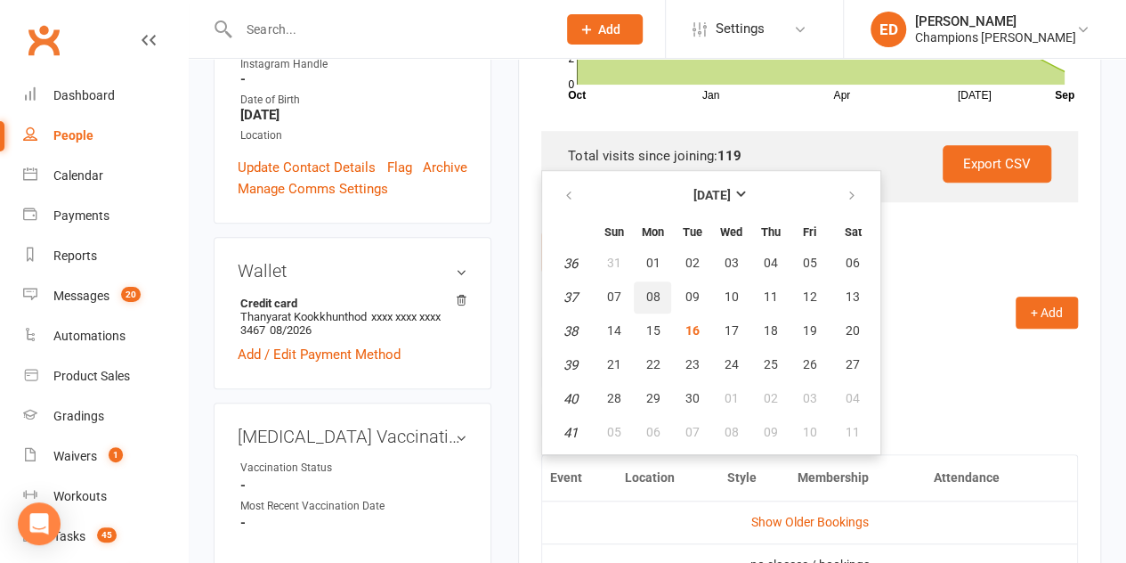
click at [649, 300] on span "08" at bounding box center [652, 296] width 14 height 14
type input "[DATE]"
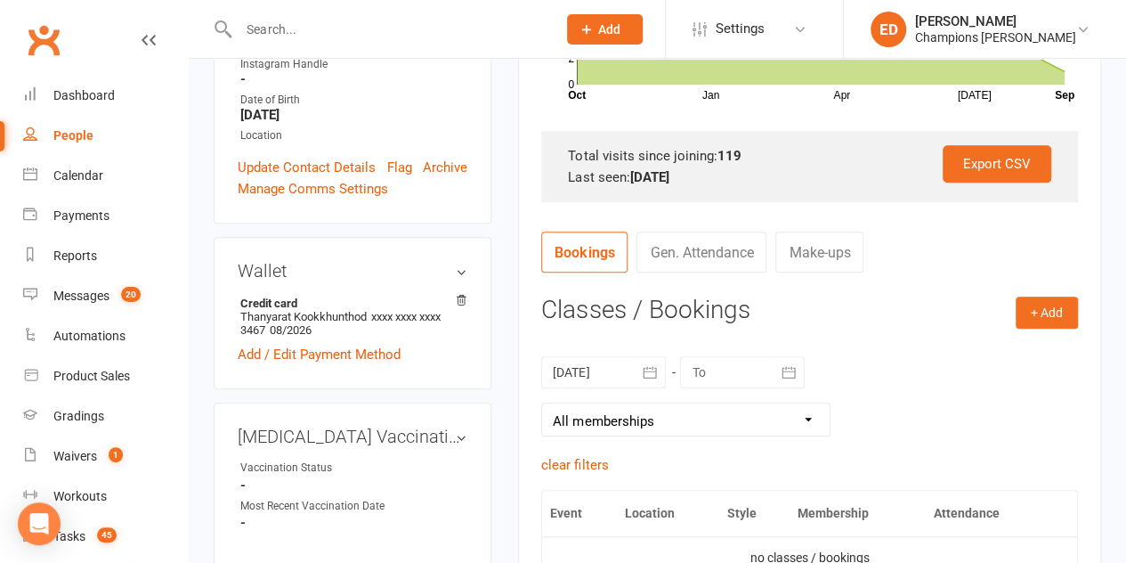
click at [726, 366] on div at bounding box center [742, 372] width 125 height 32
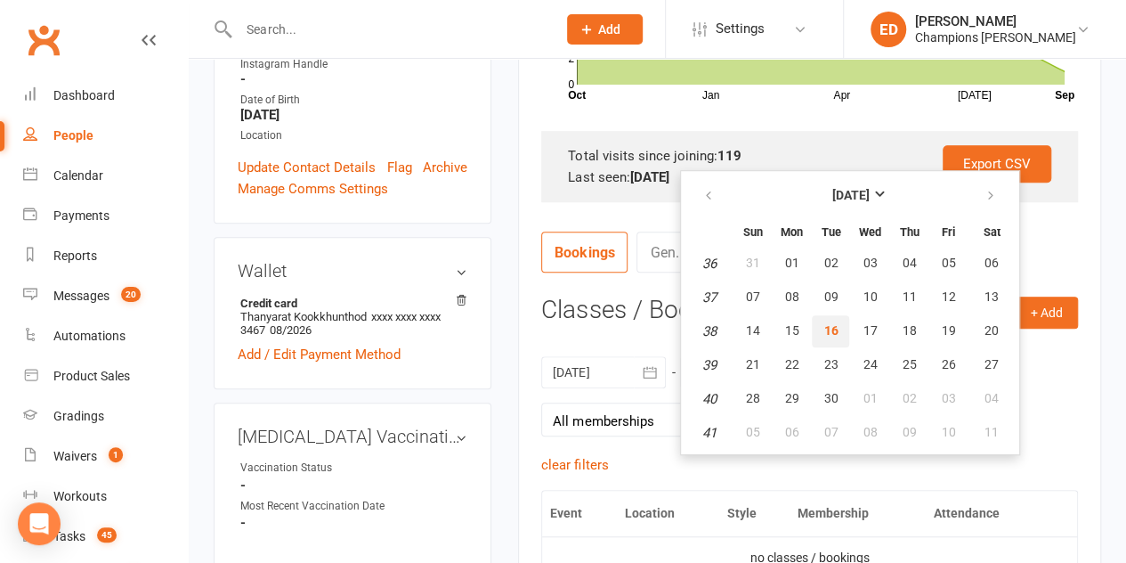
click at [833, 332] on span "16" at bounding box center [830, 330] width 14 height 14
type input "[DATE]"
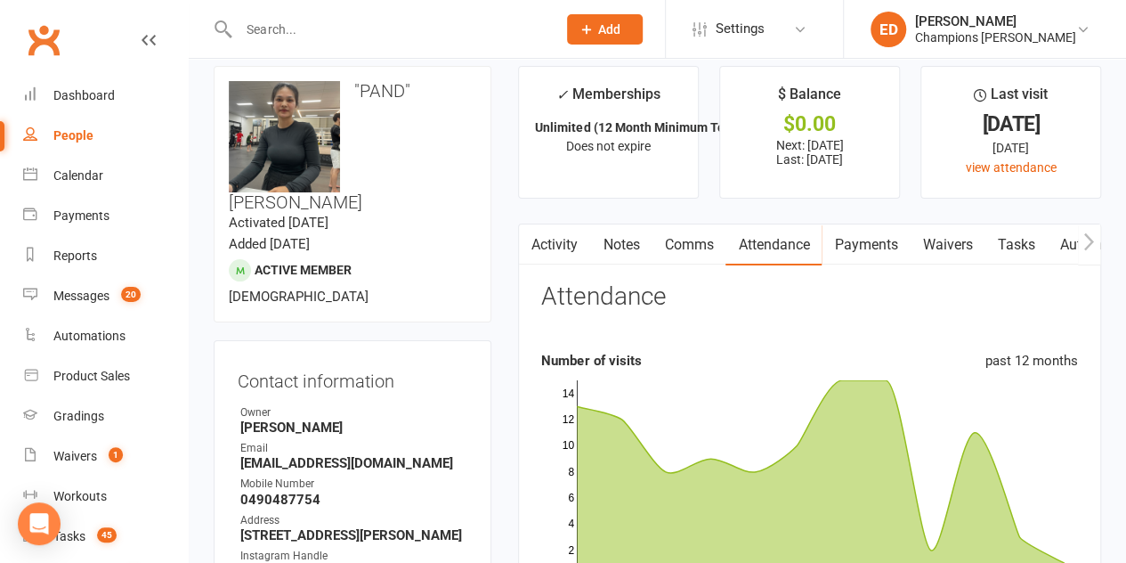
scroll to position [0, 0]
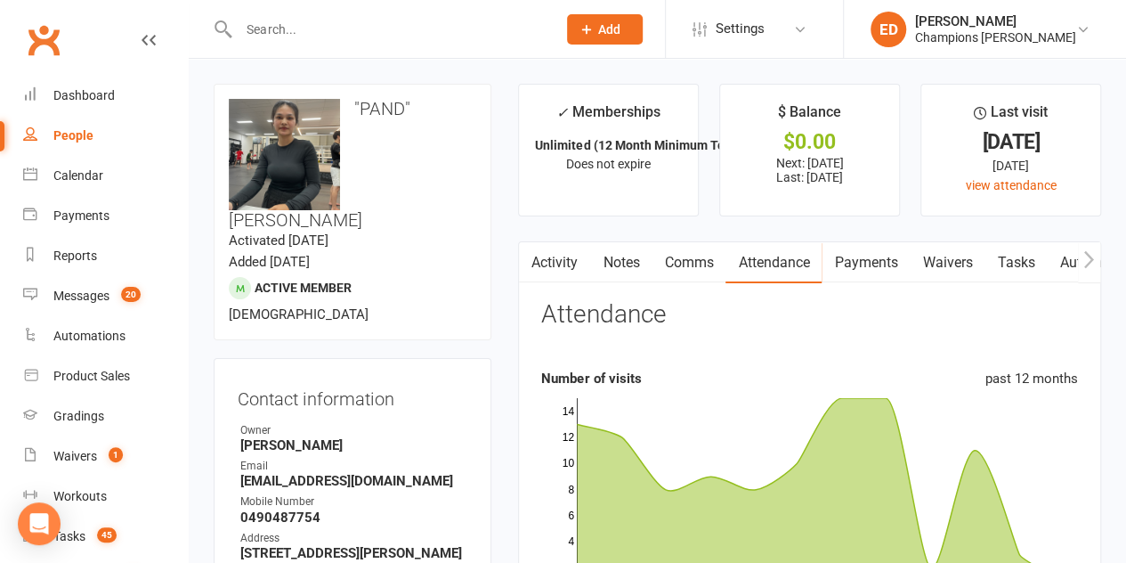
click at [693, 254] on link "Comms" at bounding box center [689, 262] width 74 height 41
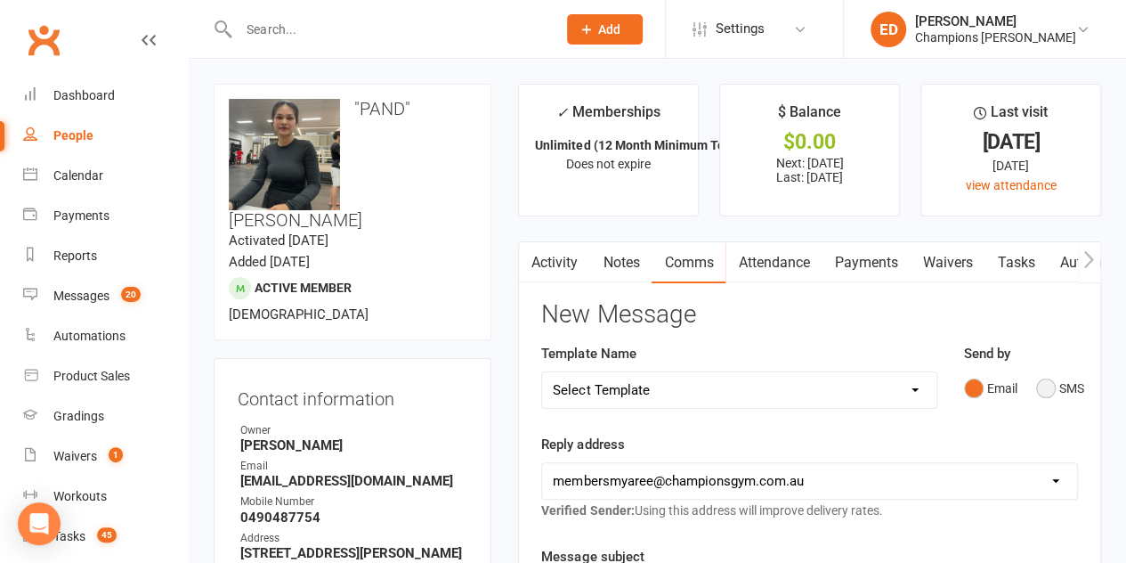
click at [1037, 381] on button "SMS" at bounding box center [1060, 388] width 48 height 34
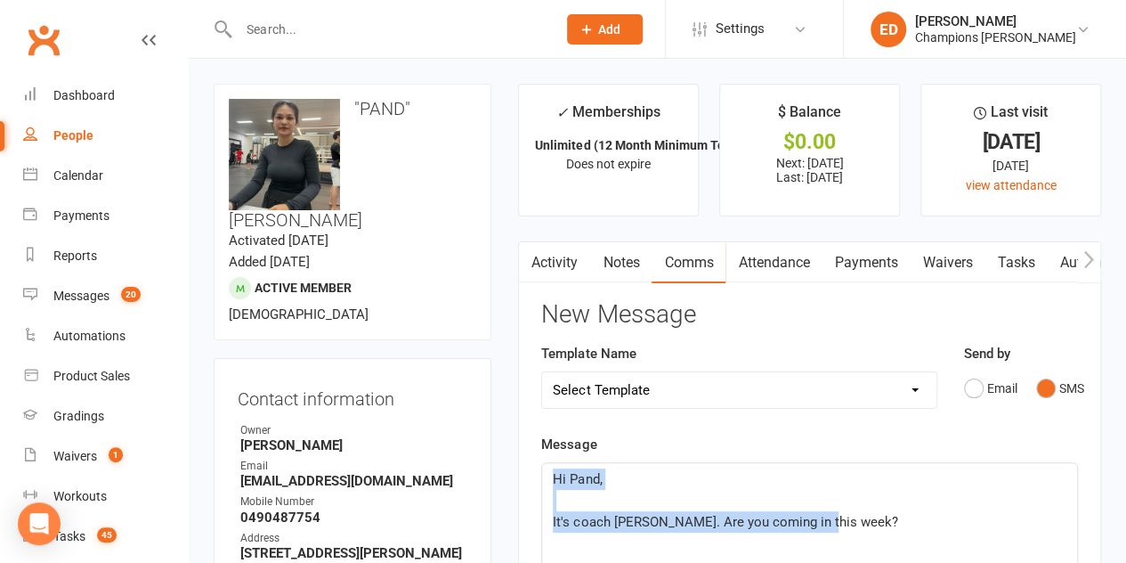
drag, startPoint x: 828, startPoint y: 512, endPoint x: 538, endPoint y: 462, distance: 294.5
copy div "Hi Pand, ﻿ It's coach [PERSON_NAME]. Are you coming in this week?"
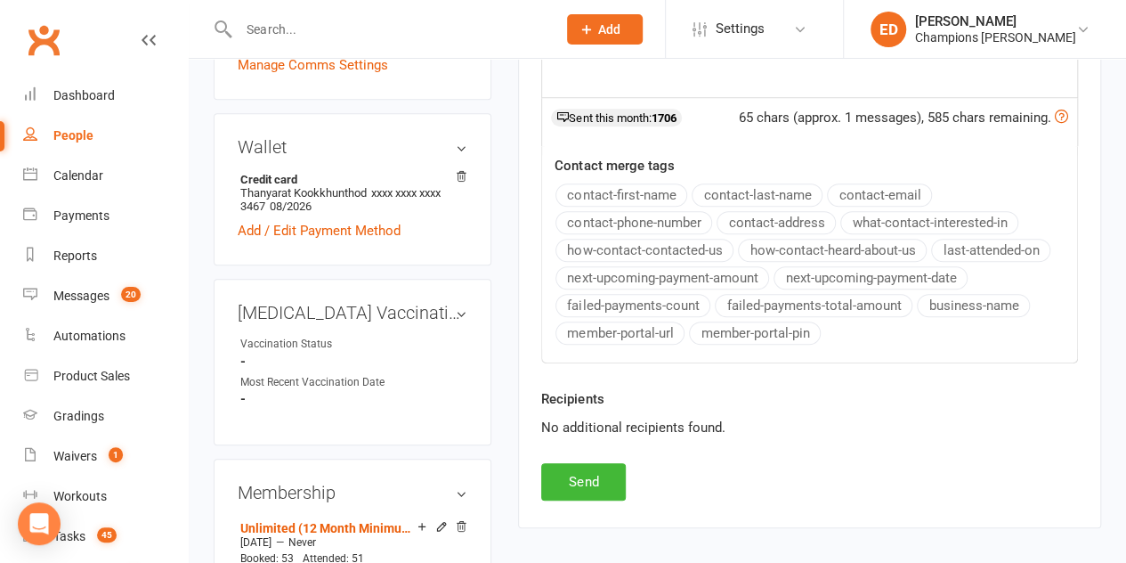
scroll to position [677, 0]
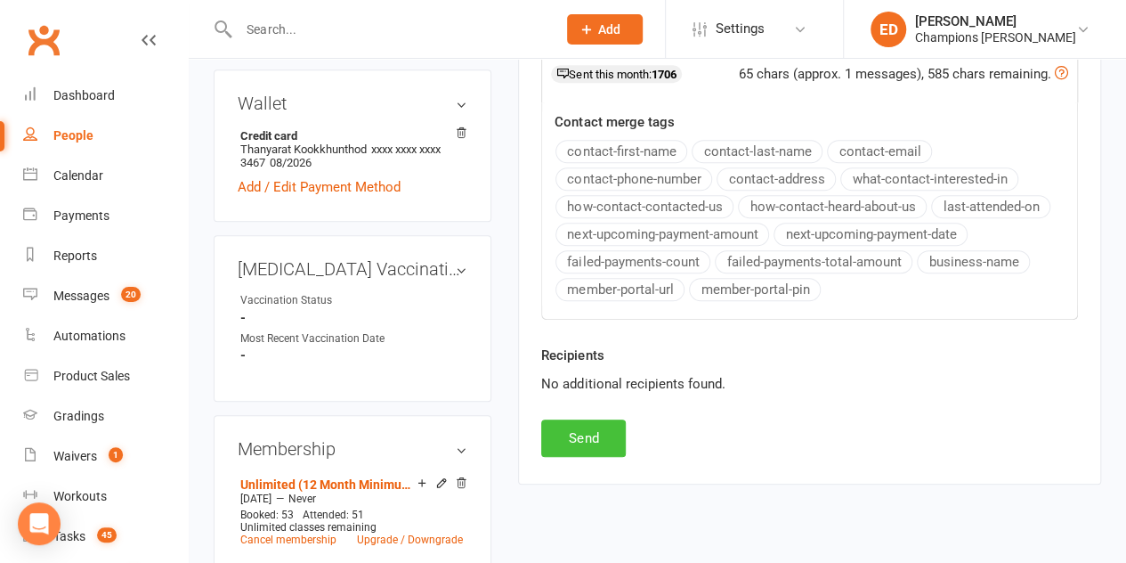
click at [596, 427] on button "Send" at bounding box center [583, 437] width 85 height 37
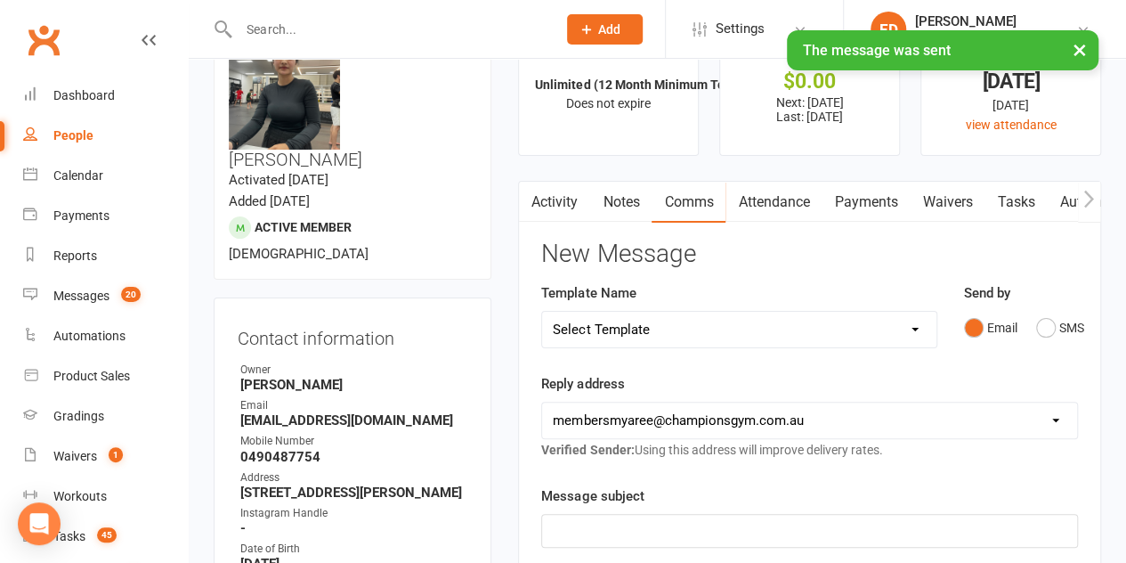
scroll to position [0, 0]
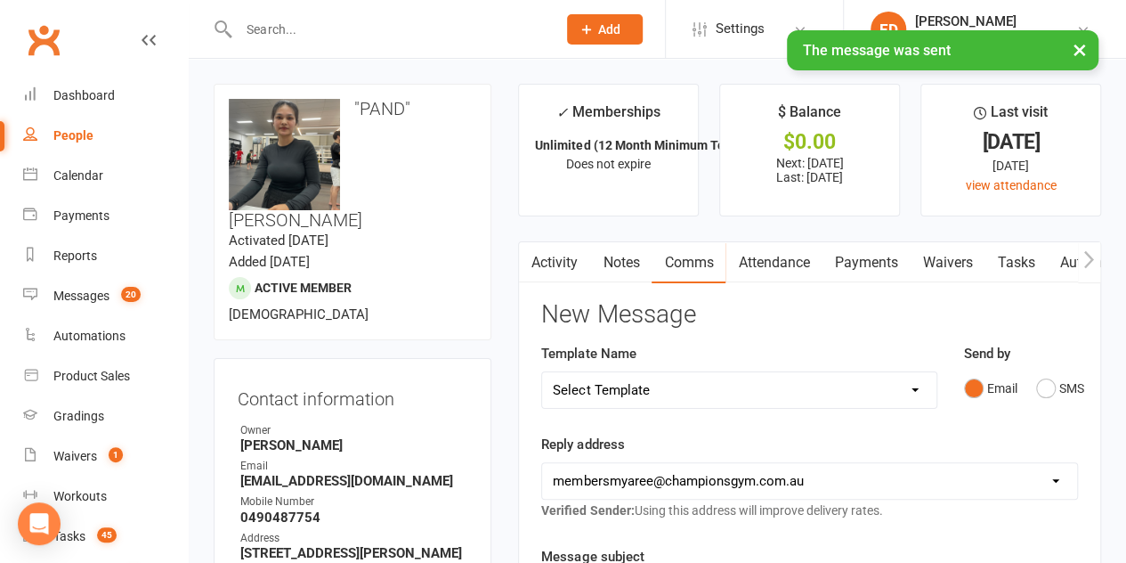
click at [630, 251] on link "Notes" at bounding box center [620, 262] width 61 height 41
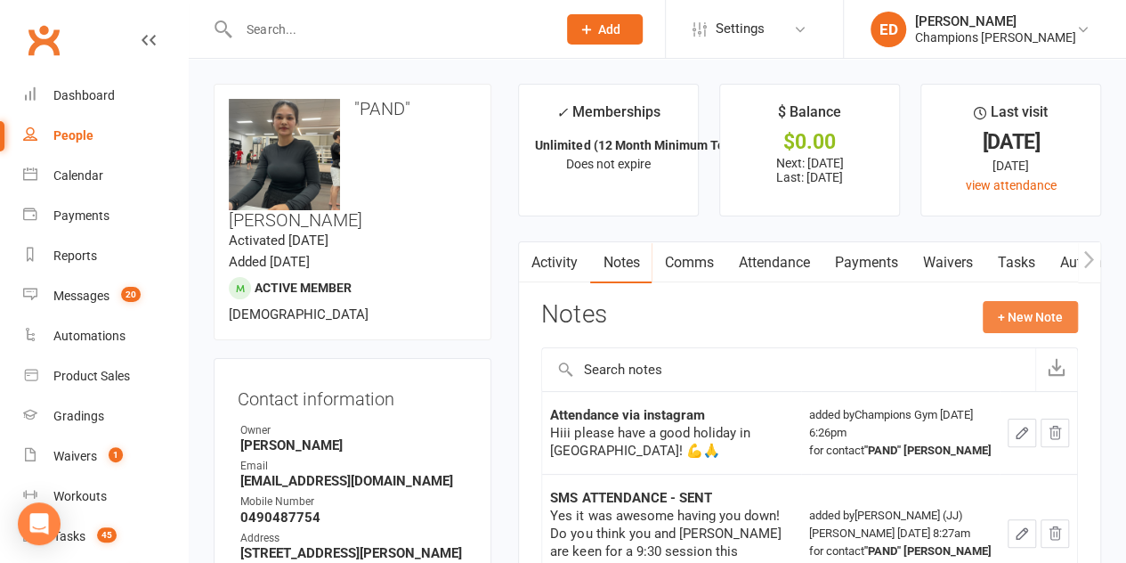
click at [1027, 316] on button "+ New Note" at bounding box center [1030, 317] width 95 height 32
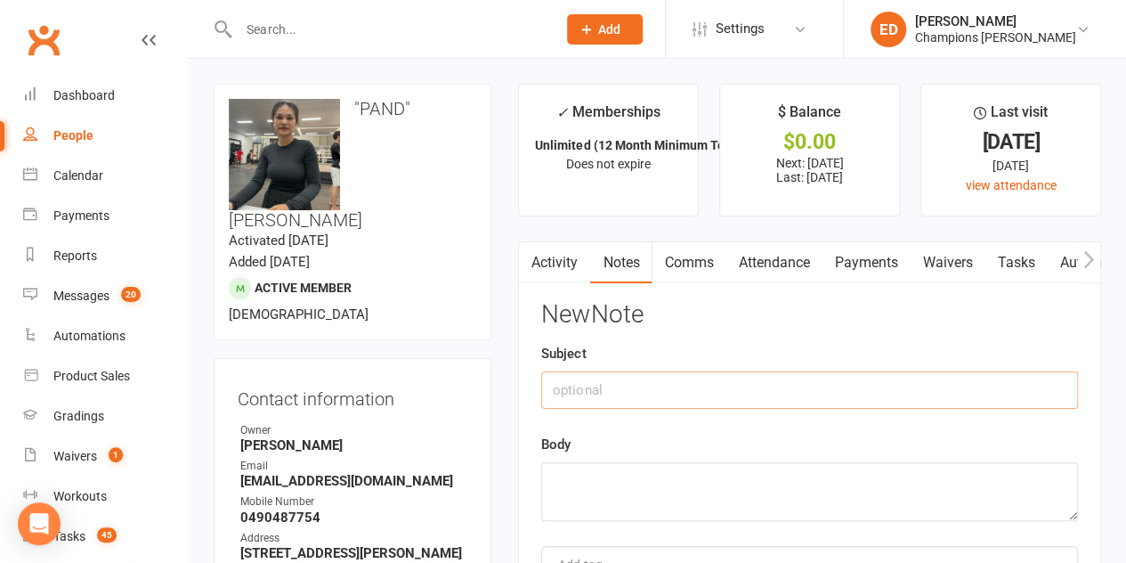
click at [822, 397] on input "text" at bounding box center [809, 389] width 537 height 37
type input "low attendance text"
click at [736, 482] on textarea at bounding box center [809, 491] width 537 height 59
paste textarea "Hi Pand, It's coach [PERSON_NAME]. Are you coming in this week?"
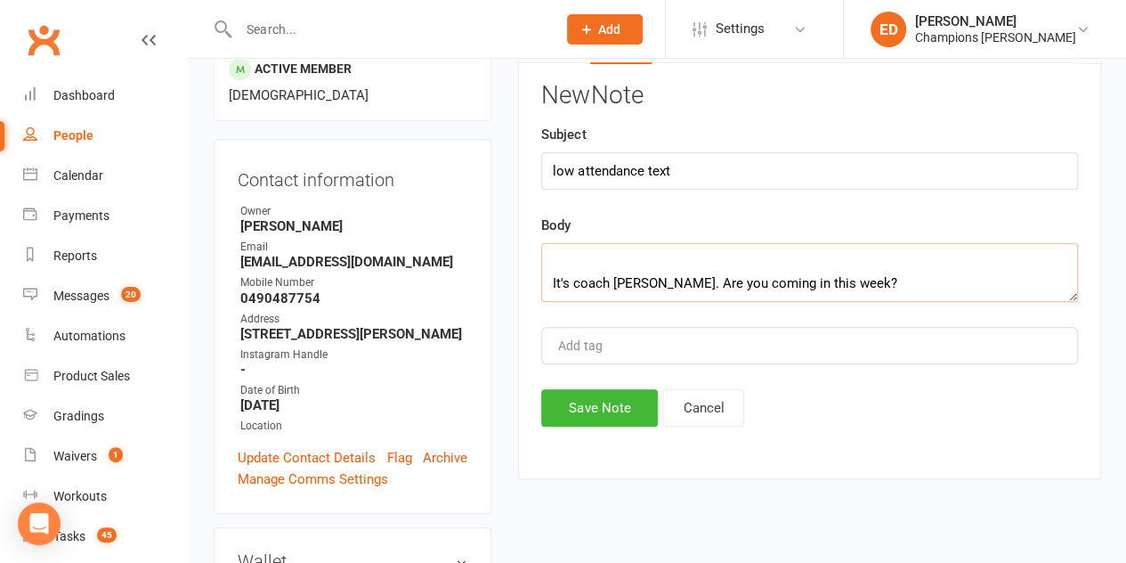
scroll to position [326, 0]
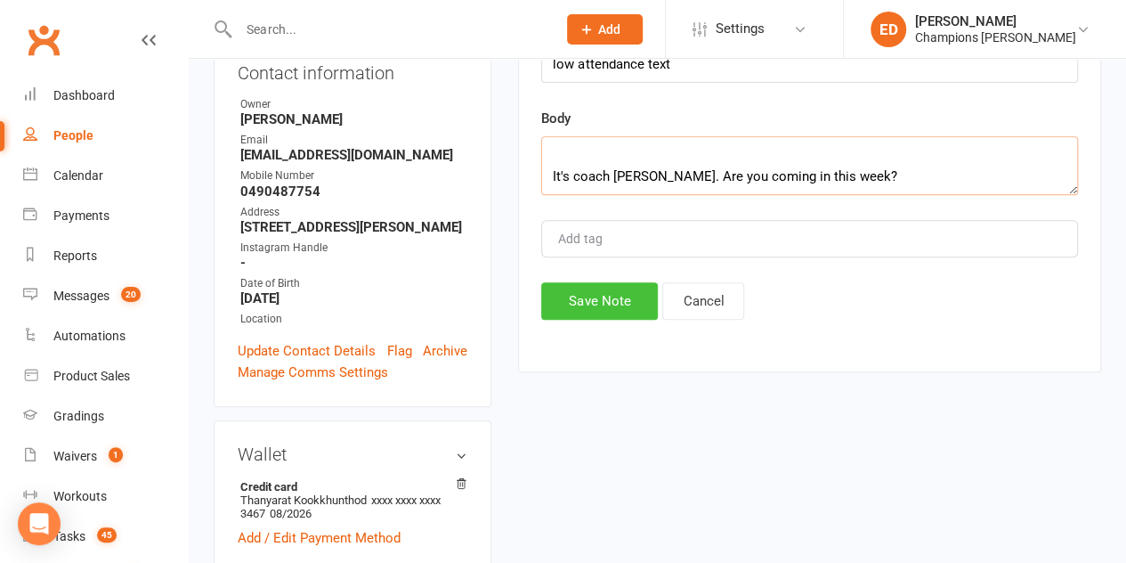
type textarea "Hi Pand, It's coach [PERSON_NAME]. Are you coming in this week?"
click at [560, 295] on button "Save Note" at bounding box center [599, 300] width 117 height 37
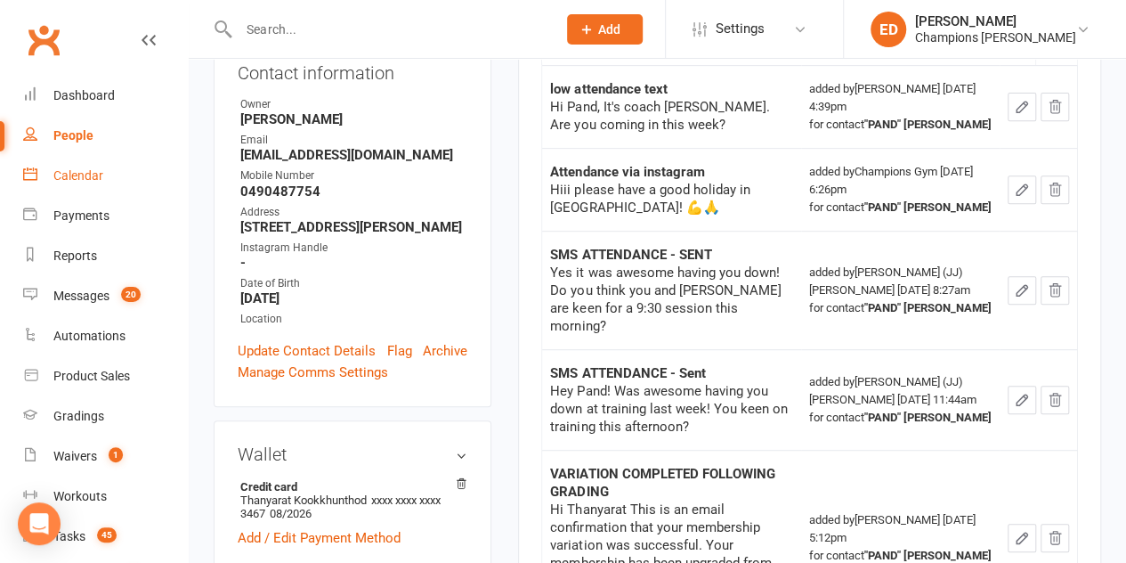
click at [95, 166] on link "Calendar" at bounding box center [105, 176] width 165 height 40
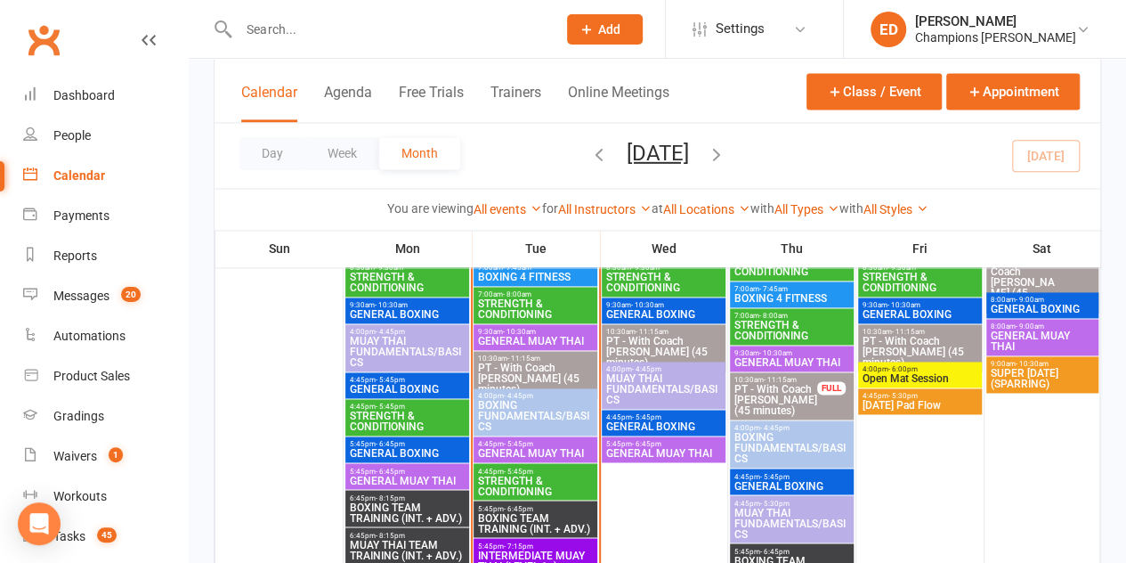
scroll to position [1239, 0]
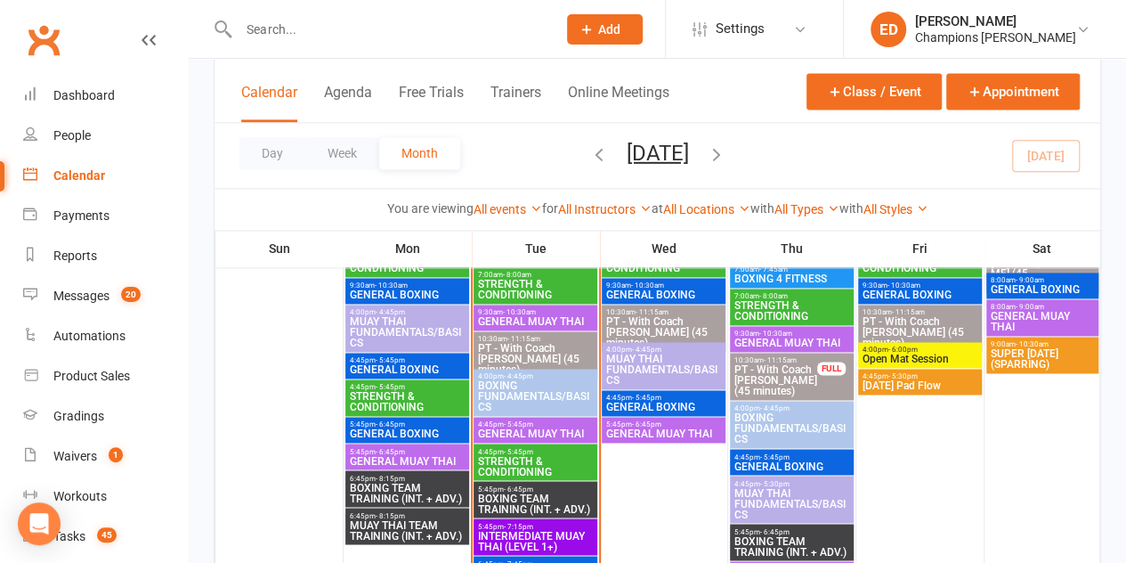
click at [551, 423] on span "4:45pm - 5:45pm" at bounding box center [535, 424] width 117 height 8
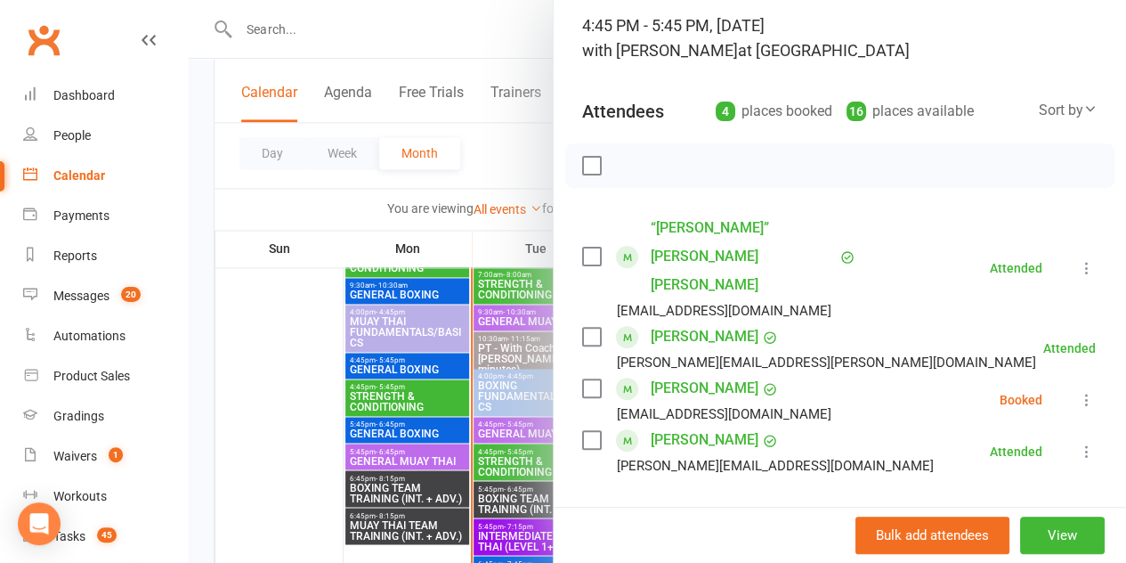
scroll to position [118, 0]
click at [334, 419] on div at bounding box center [657, 281] width 937 height 563
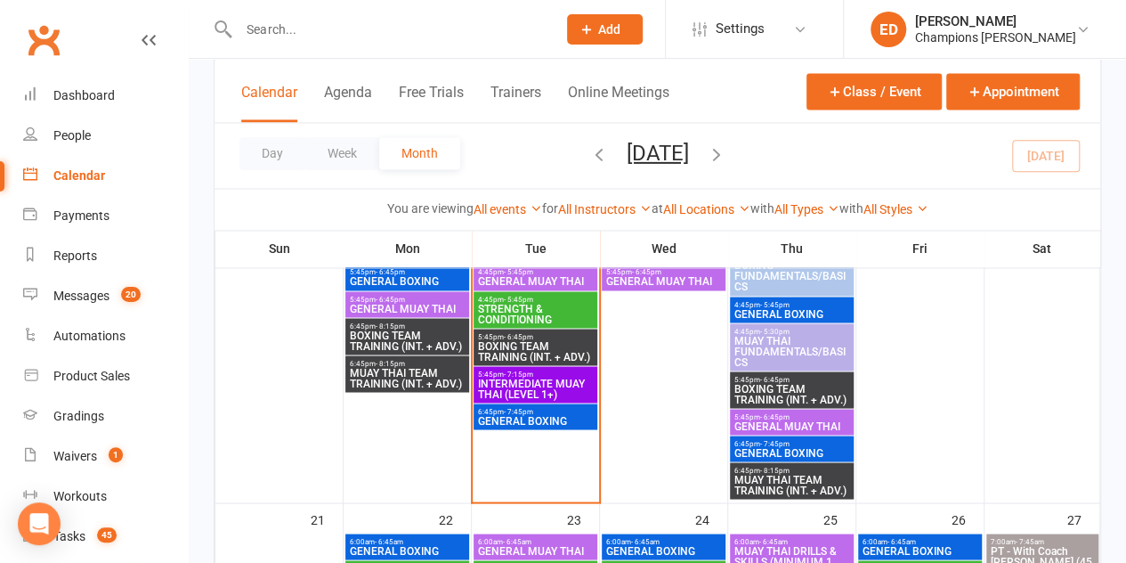
scroll to position [1376, 0]
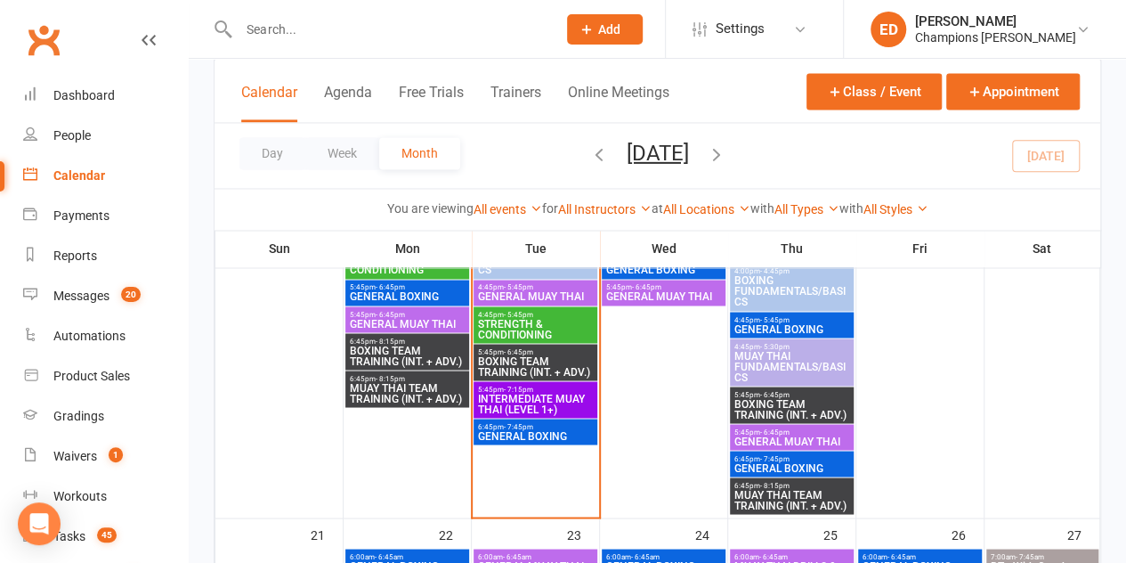
click at [551, 297] on span "GENERAL MUAY THAI" at bounding box center [535, 296] width 117 height 11
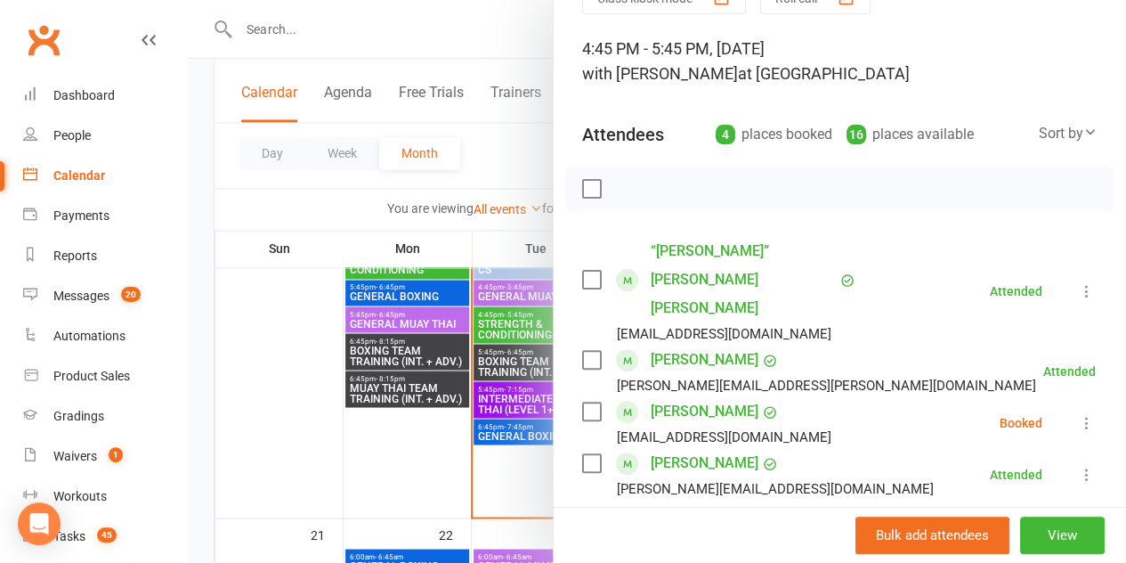
scroll to position [106, 0]
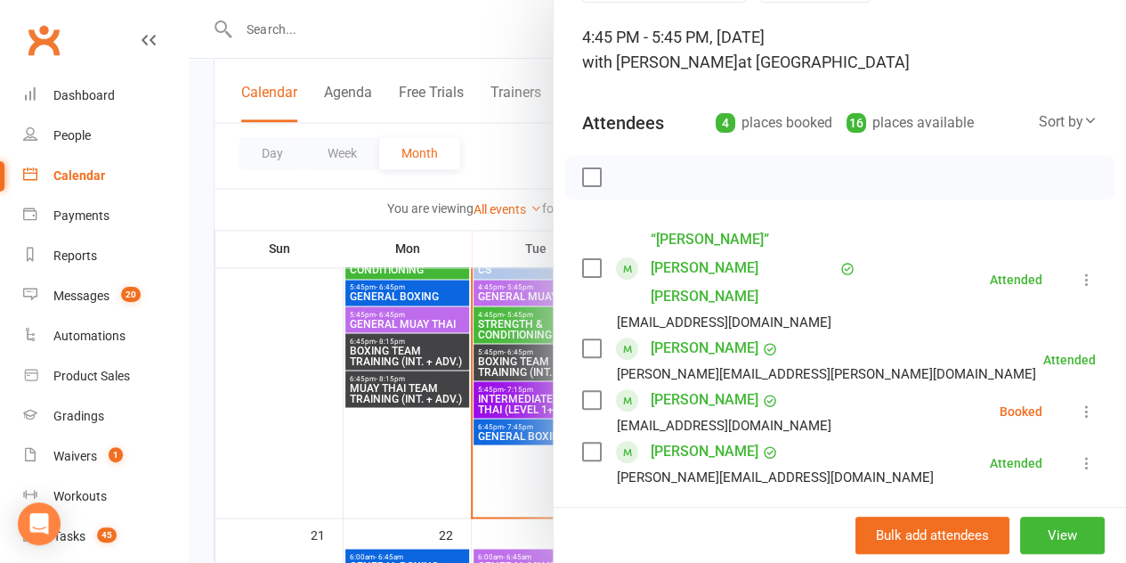
click at [752, 519] on input "search" at bounding box center [839, 537] width 515 height 37
type input "[PERSON_NAME]"
click at [738, 562] on span "[EMAIL_ADDRESS][DOMAIN_NAME]" at bounding box center [808, 573] width 181 height 13
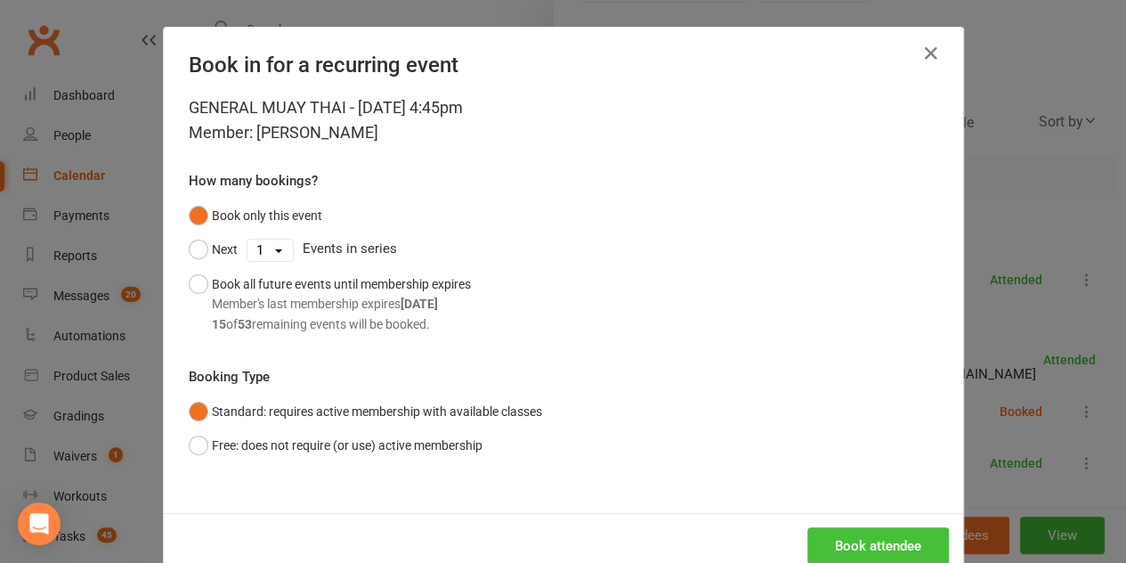
click at [854, 540] on button "Book attendee" at bounding box center [878, 545] width 142 height 37
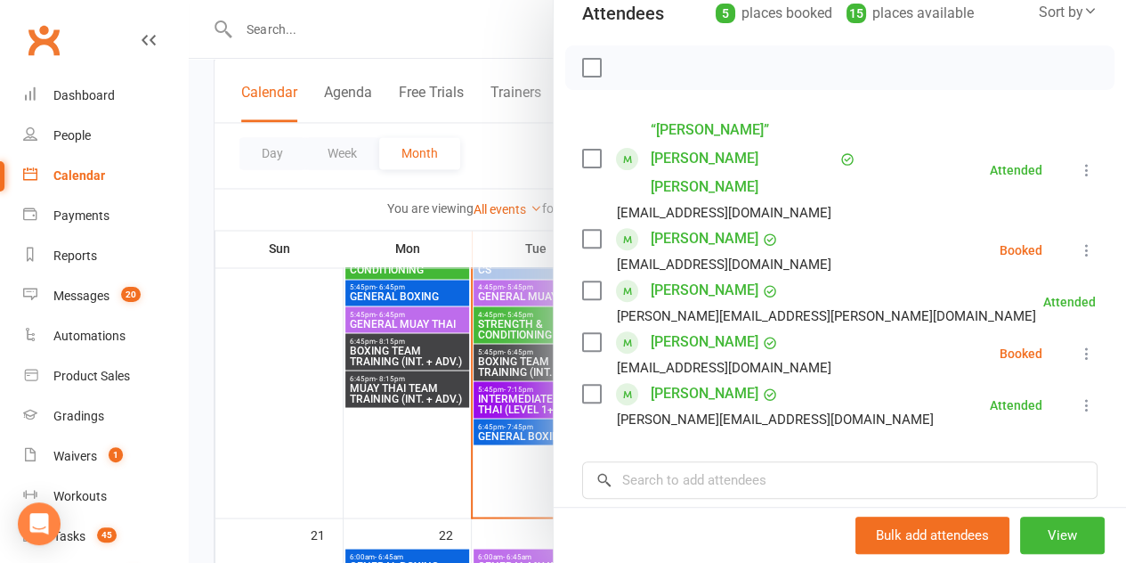
scroll to position [217, 0]
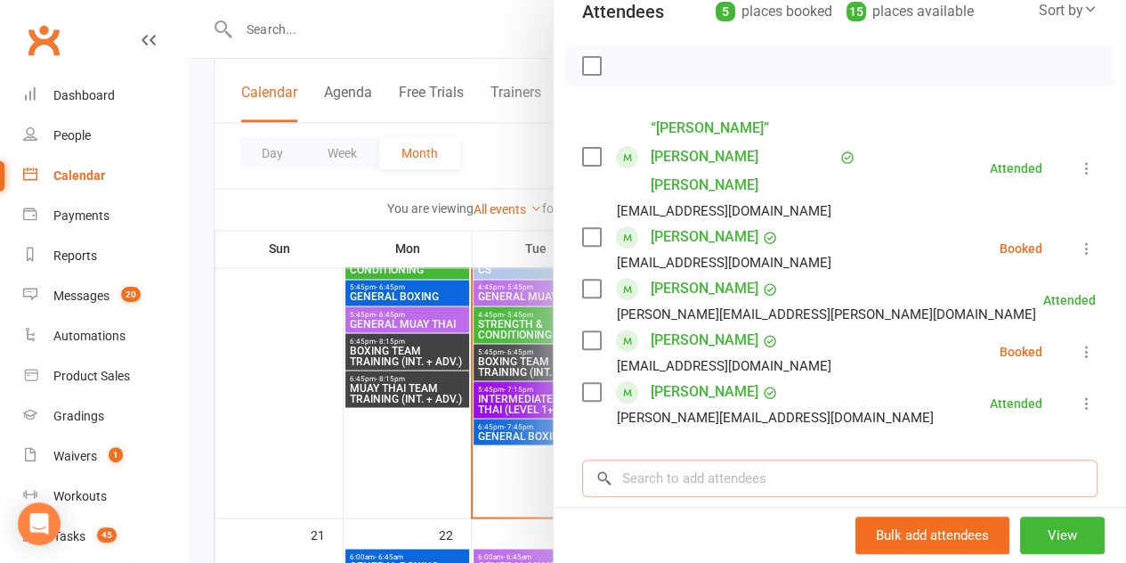
click at [788, 459] on input "search" at bounding box center [839, 477] width 515 height 37
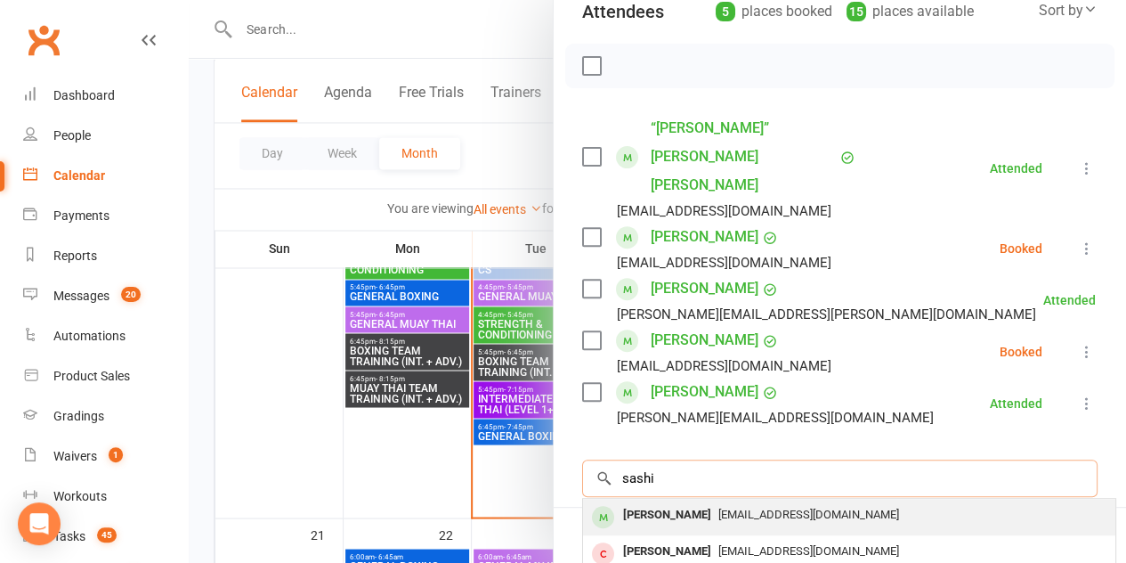
type input "sashi"
click at [759, 507] on span "[EMAIL_ADDRESS][DOMAIN_NAME]" at bounding box center [808, 513] width 181 height 13
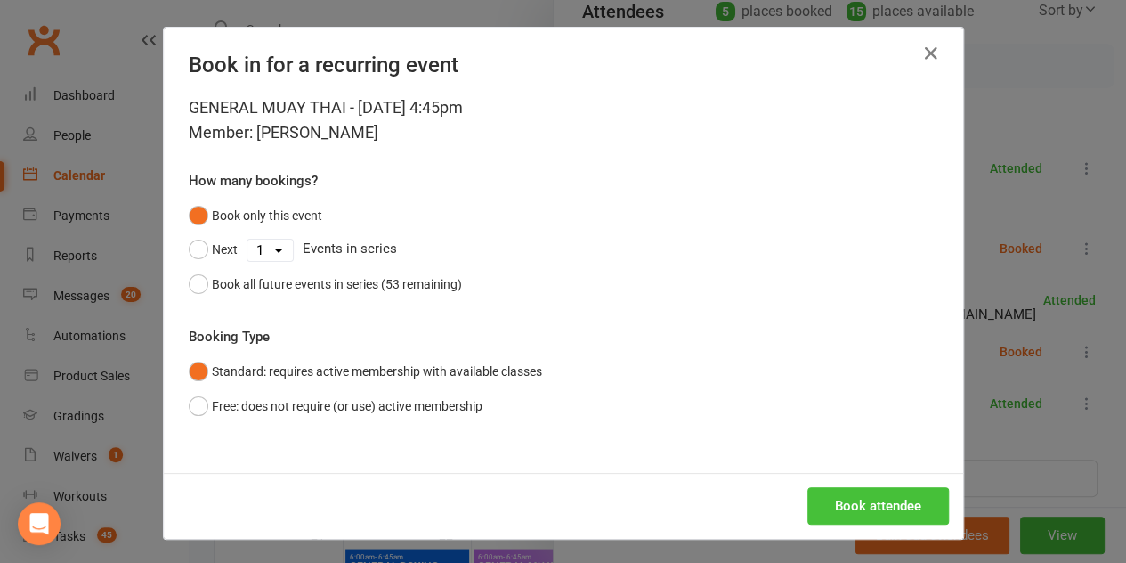
click at [831, 500] on button "Book attendee" at bounding box center [878, 505] width 142 height 37
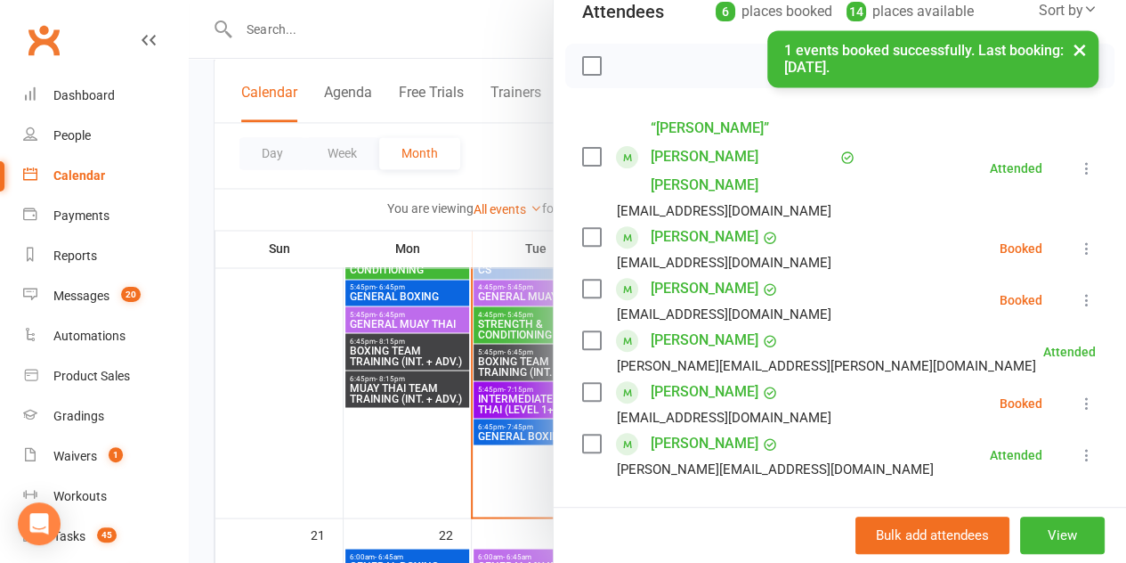
click at [1078, 239] on icon at bounding box center [1087, 248] width 18 height 18
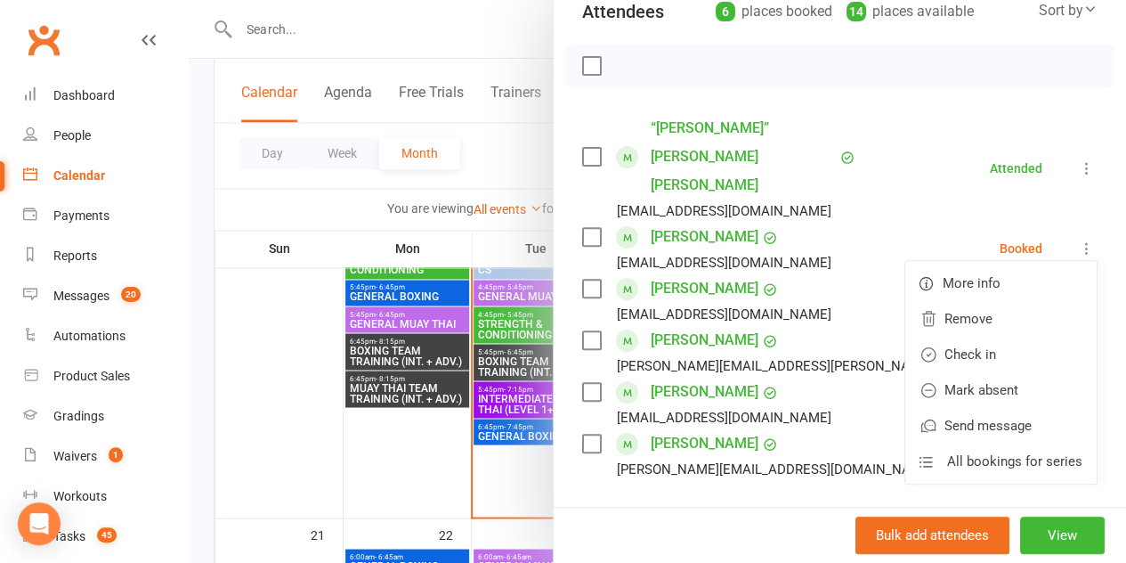
click at [493, 42] on div at bounding box center [657, 281] width 937 height 563
